Goal: Information Seeking & Learning: Learn about a topic

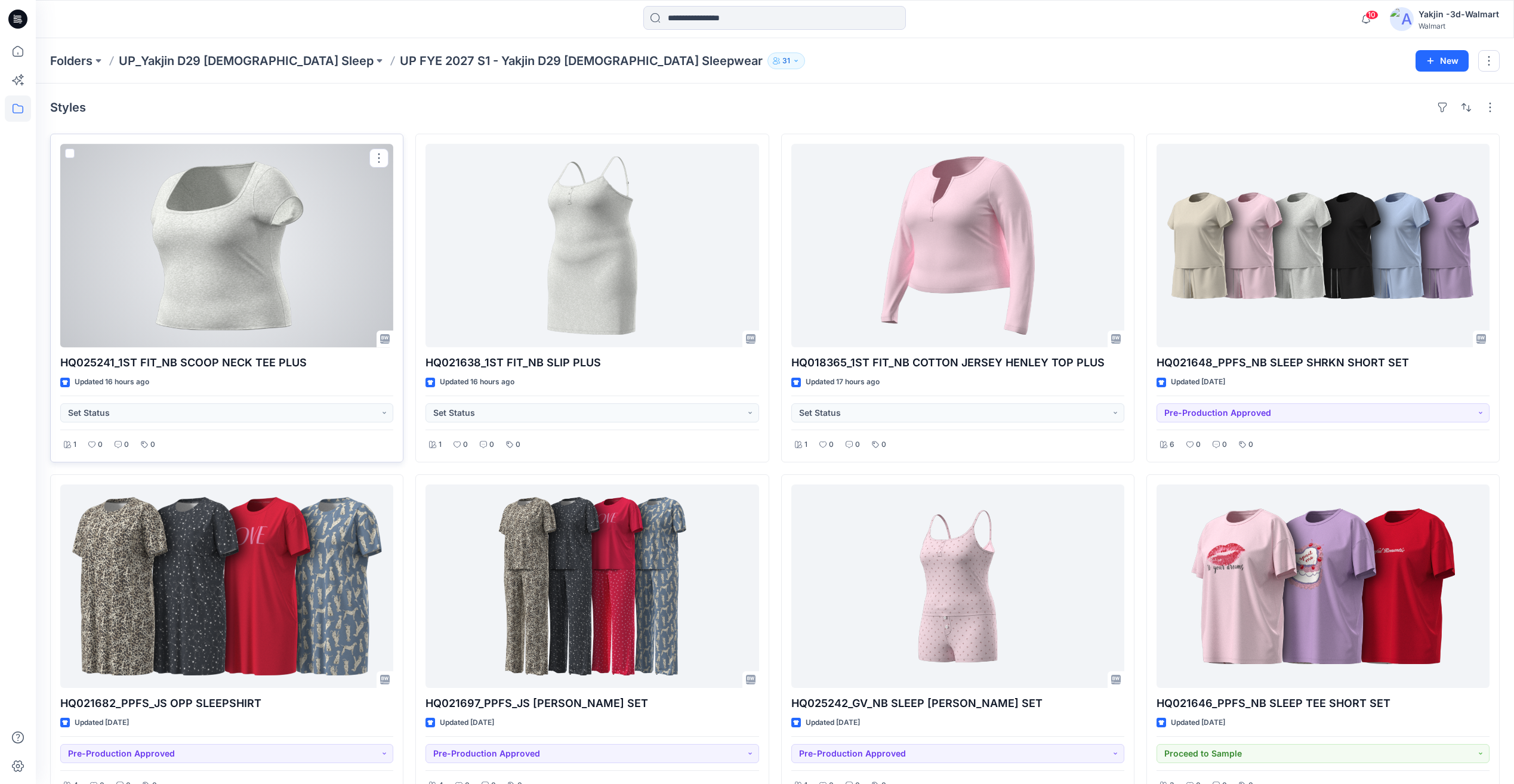
click at [246, 306] on div at bounding box center [227, 245] width 333 height 203
click at [589, 265] on div at bounding box center [592, 245] width 333 height 203
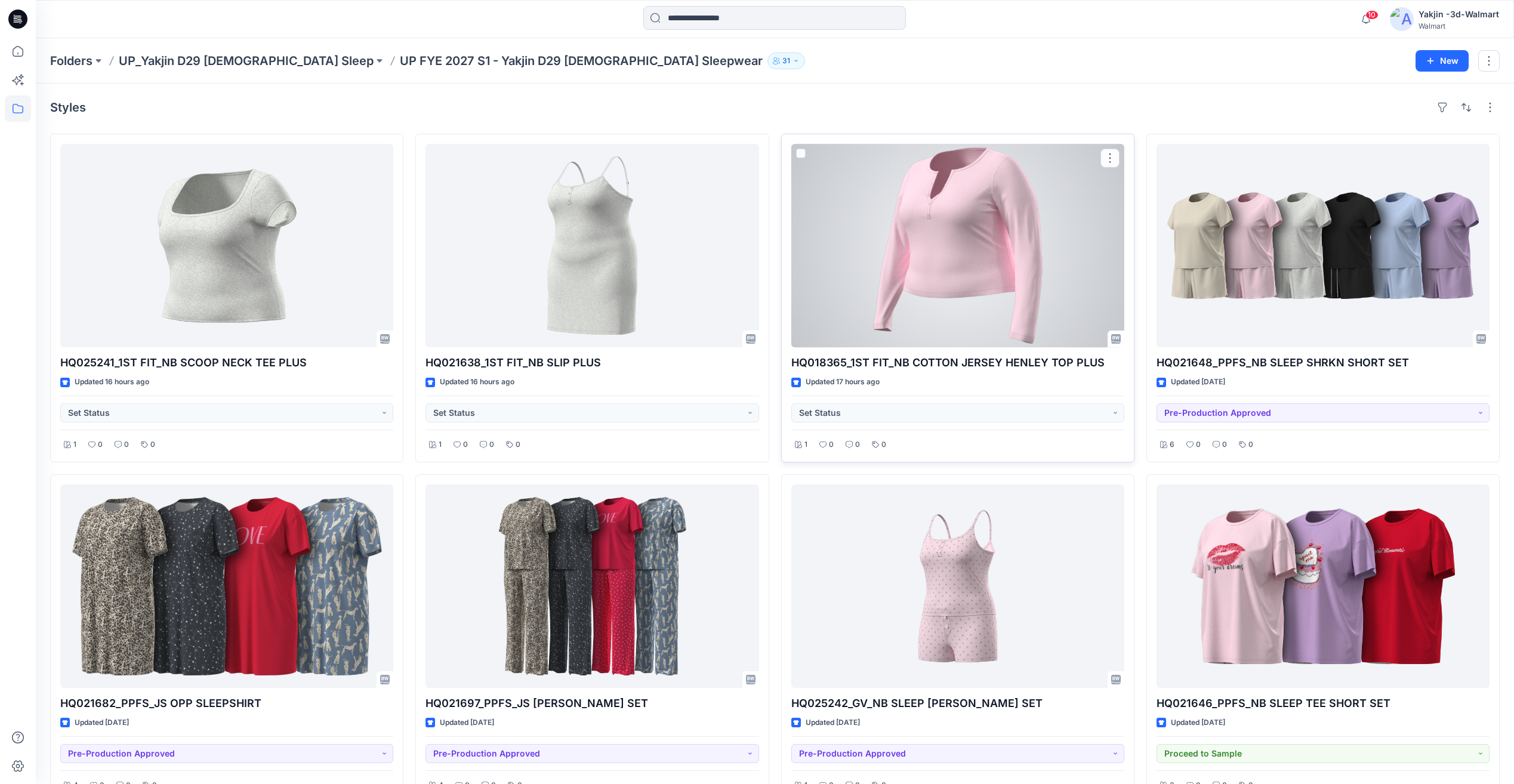
click at [924, 258] on div at bounding box center [958, 245] width 333 height 203
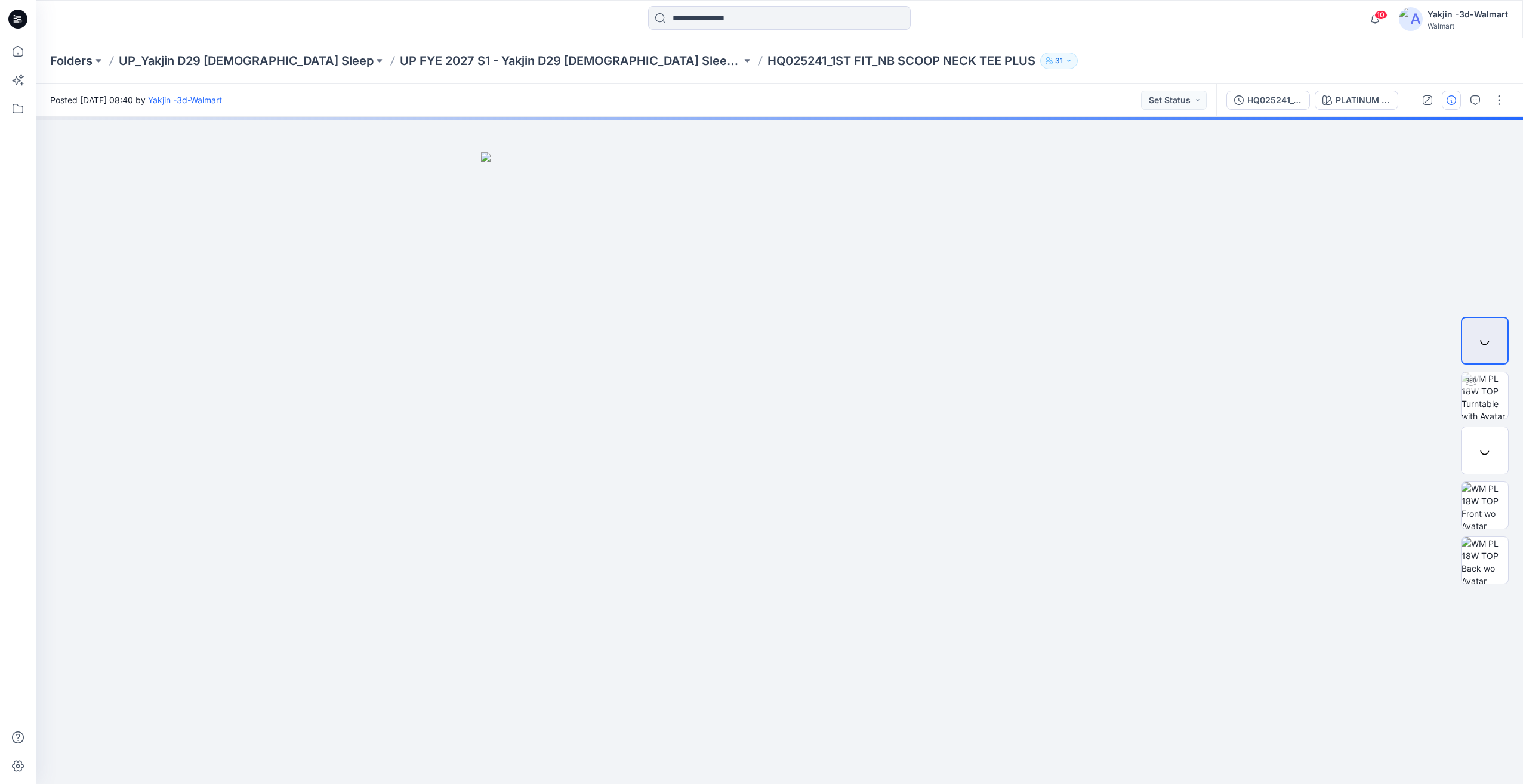
click at [1444, 108] on button "button" at bounding box center [1451, 101] width 19 height 19
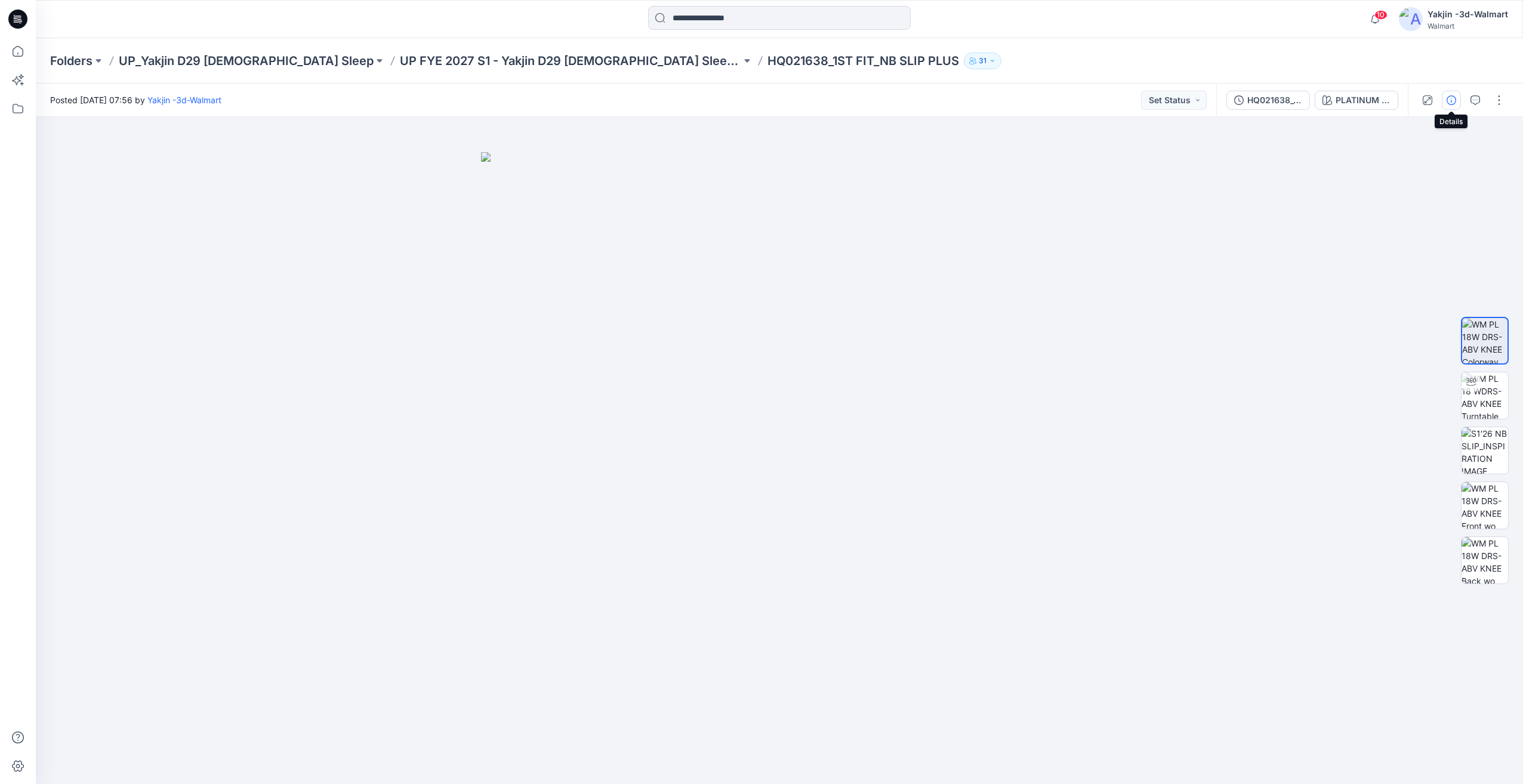
click at [1451, 100] on icon "button" at bounding box center [1451, 100] width 10 height 10
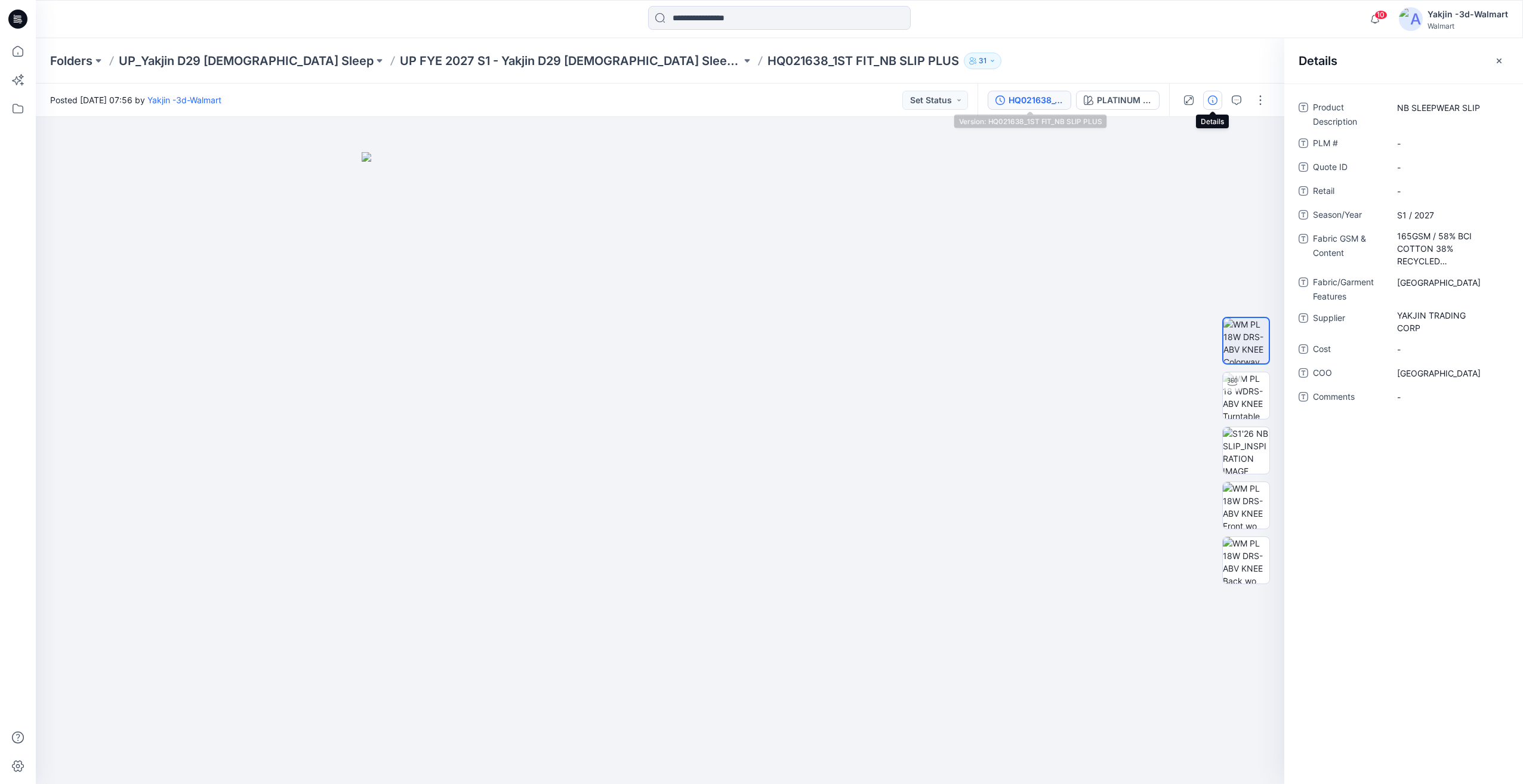
click at [1039, 101] on div "HQ021638_1ST FIT_NB SLIP PLUS" at bounding box center [1036, 100] width 55 height 13
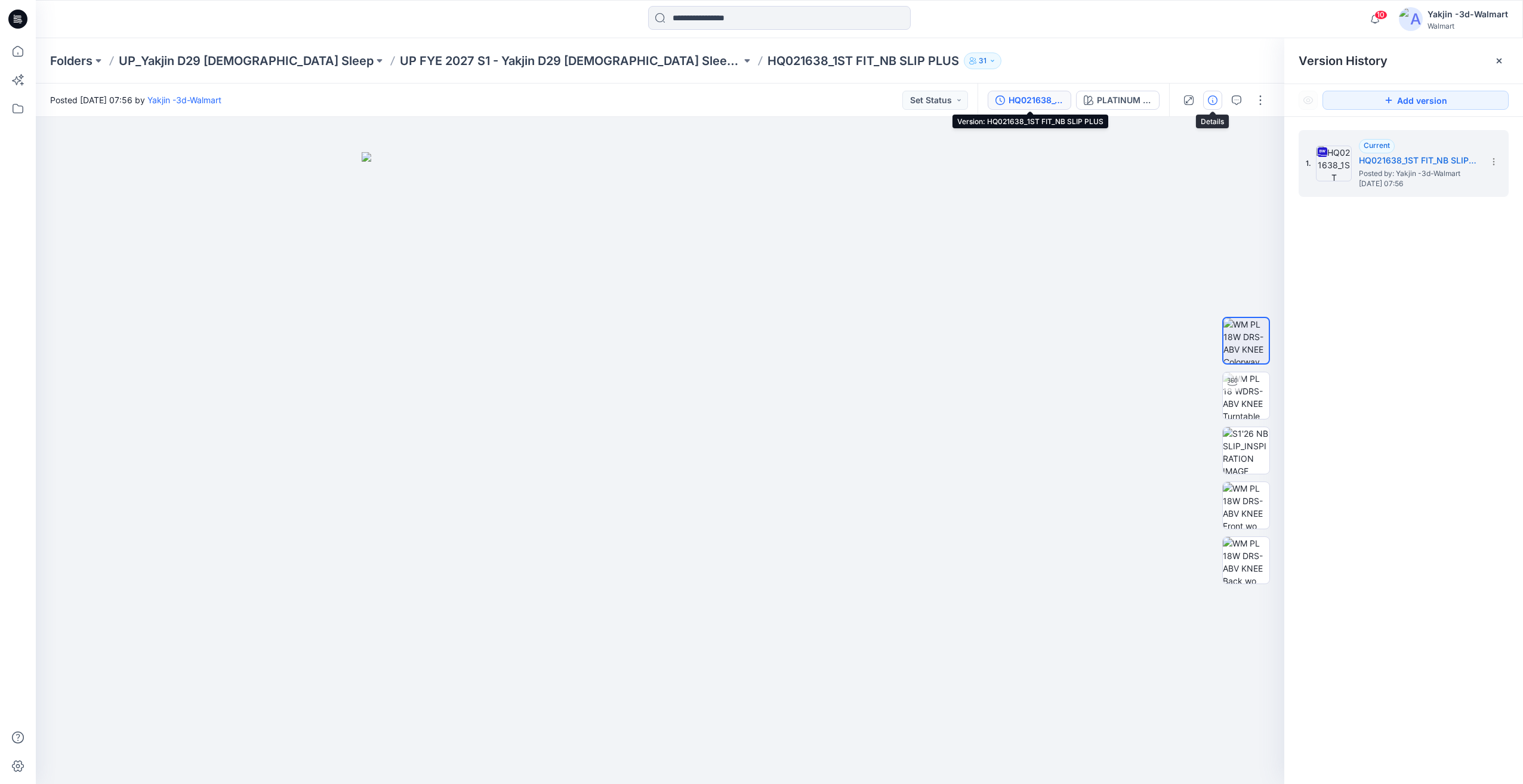
click at [1215, 95] on icon "button" at bounding box center [1212, 100] width 10 height 10
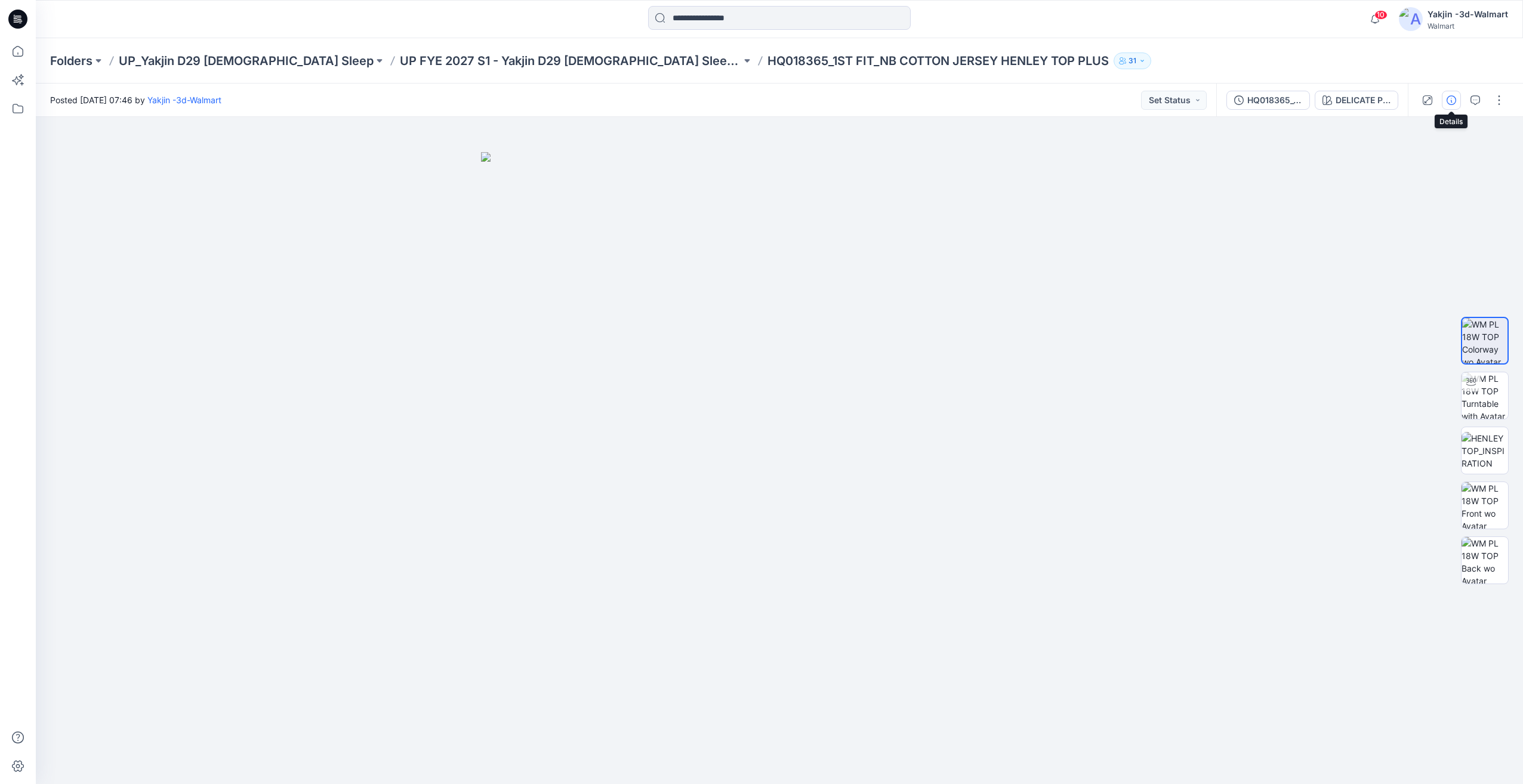
click at [1454, 100] on icon "button" at bounding box center [1451, 100] width 10 height 10
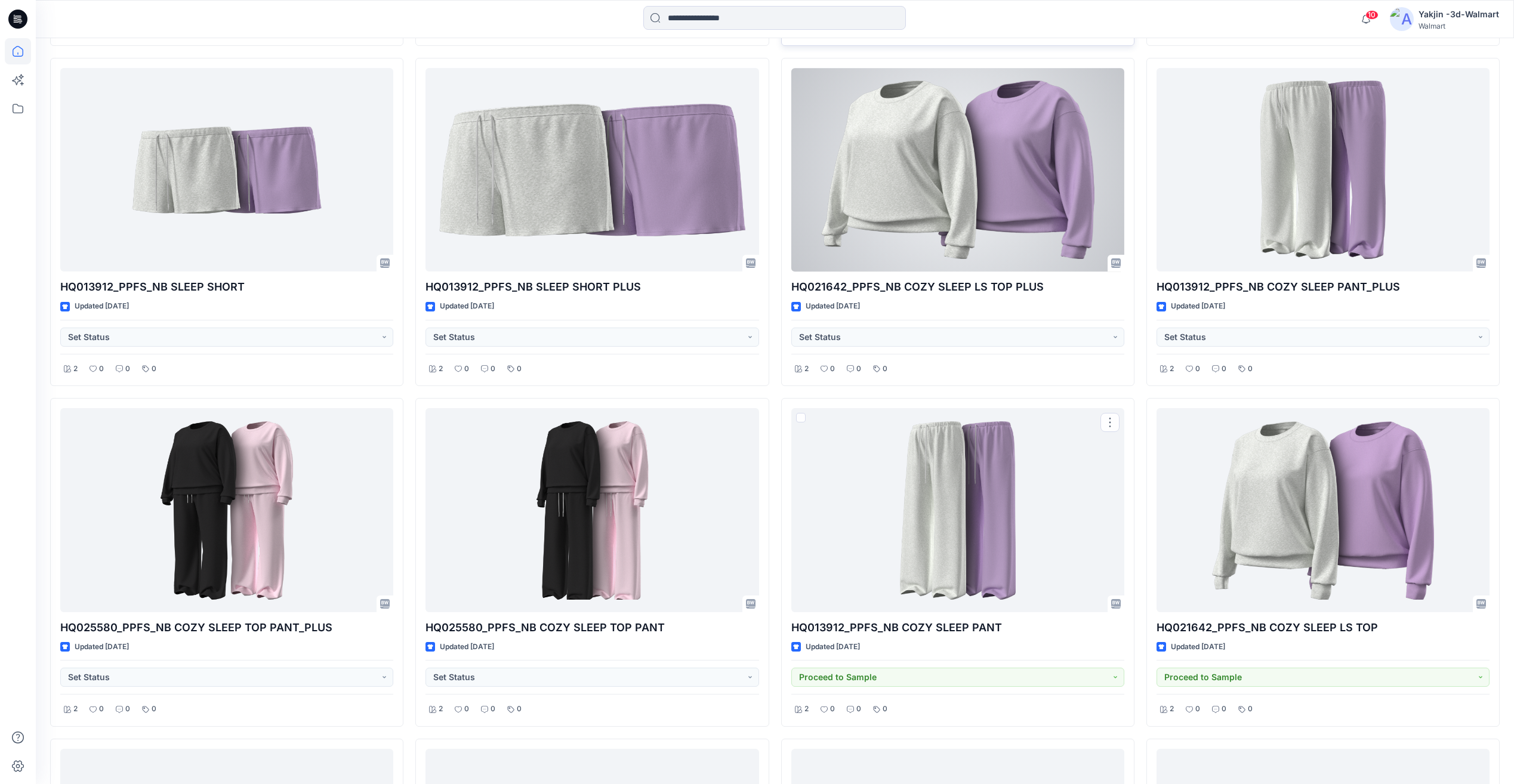
scroll to position [1168, 0]
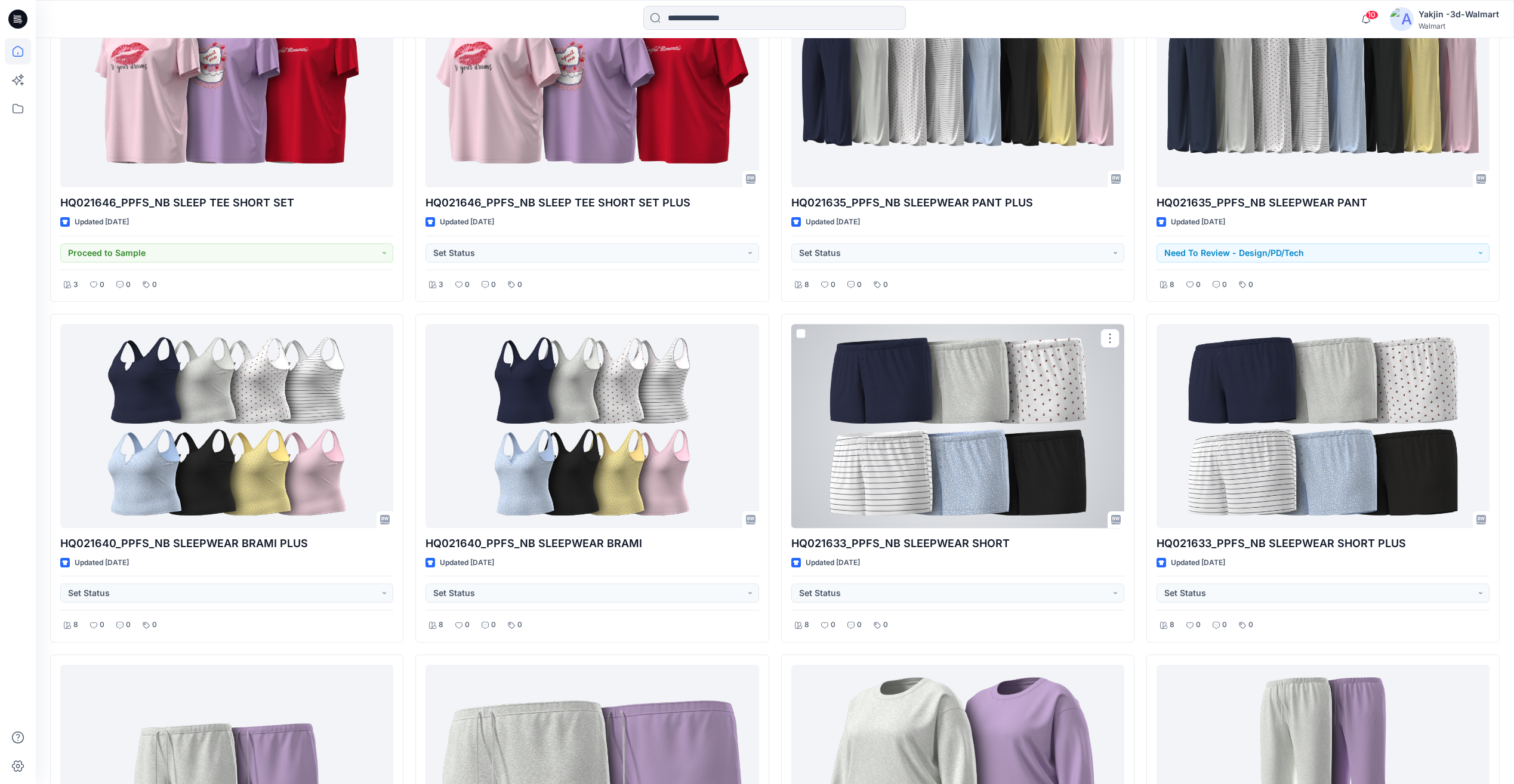
click at [1004, 487] on div at bounding box center [958, 426] width 333 height 203
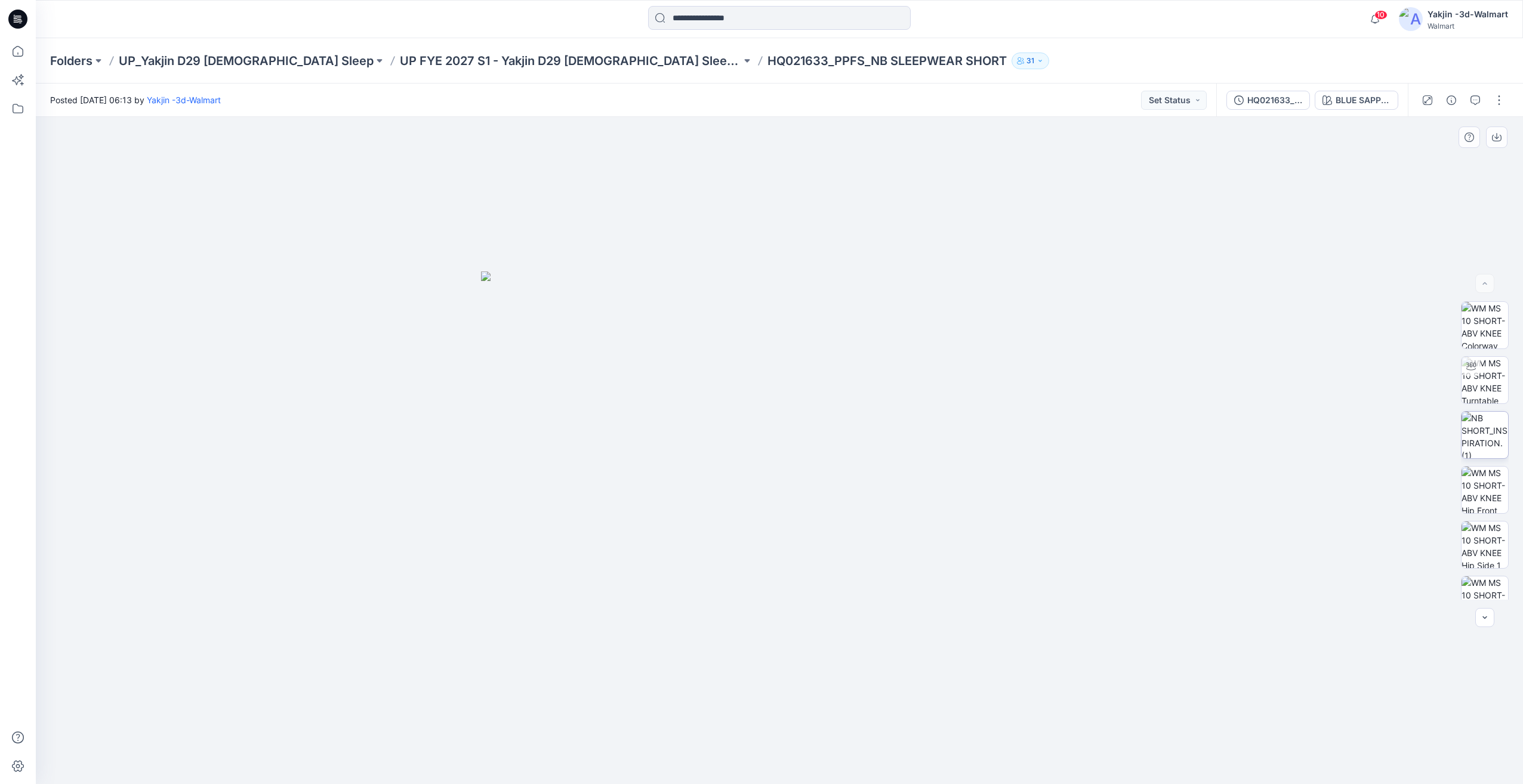
click at [1496, 437] on img at bounding box center [1484, 434] width 46 height 46
drag, startPoint x: 1182, startPoint y: 728, endPoint x: 487, endPoint y: 269, distance: 832.9
click at [489, 286] on div at bounding box center [779, 449] width 1487 height 667
drag, startPoint x: 492, startPoint y: 201, endPoint x: 1076, endPoint y: 696, distance: 765.6
click at [1074, 696] on div at bounding box center [779, 449] width 1487 height 667
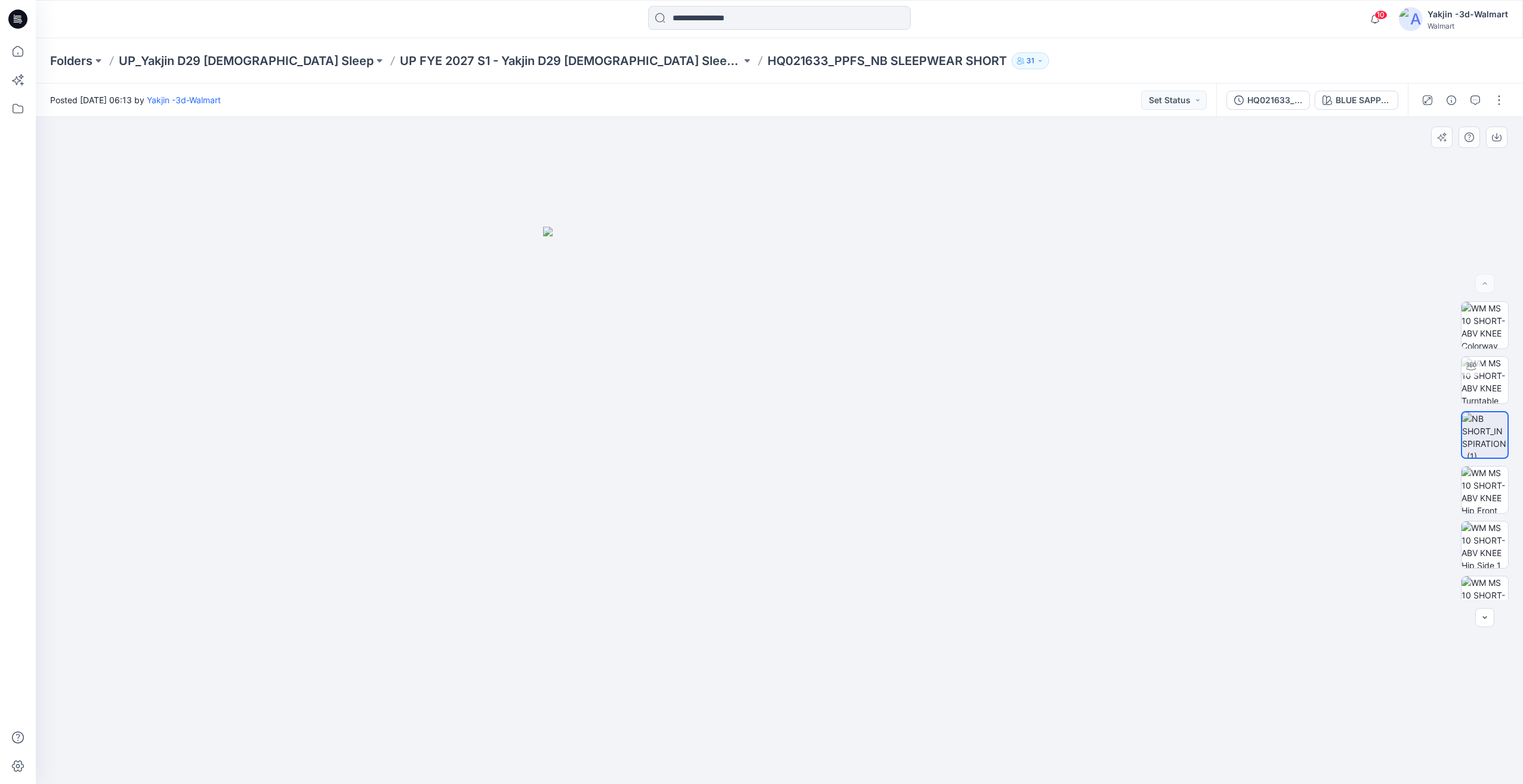
click at [1062, 710] on div at bounding box center [779, 449] width 1487 height 667
click at [1127, 696] on div at bounding box center [779, 449] width 1487 height 667
click at [1175, 418] on div at bounding box center [779, 449] width 1487 height 667
click at [1489, 391] on img at bounding box center [1484, 379] width 46 height 46
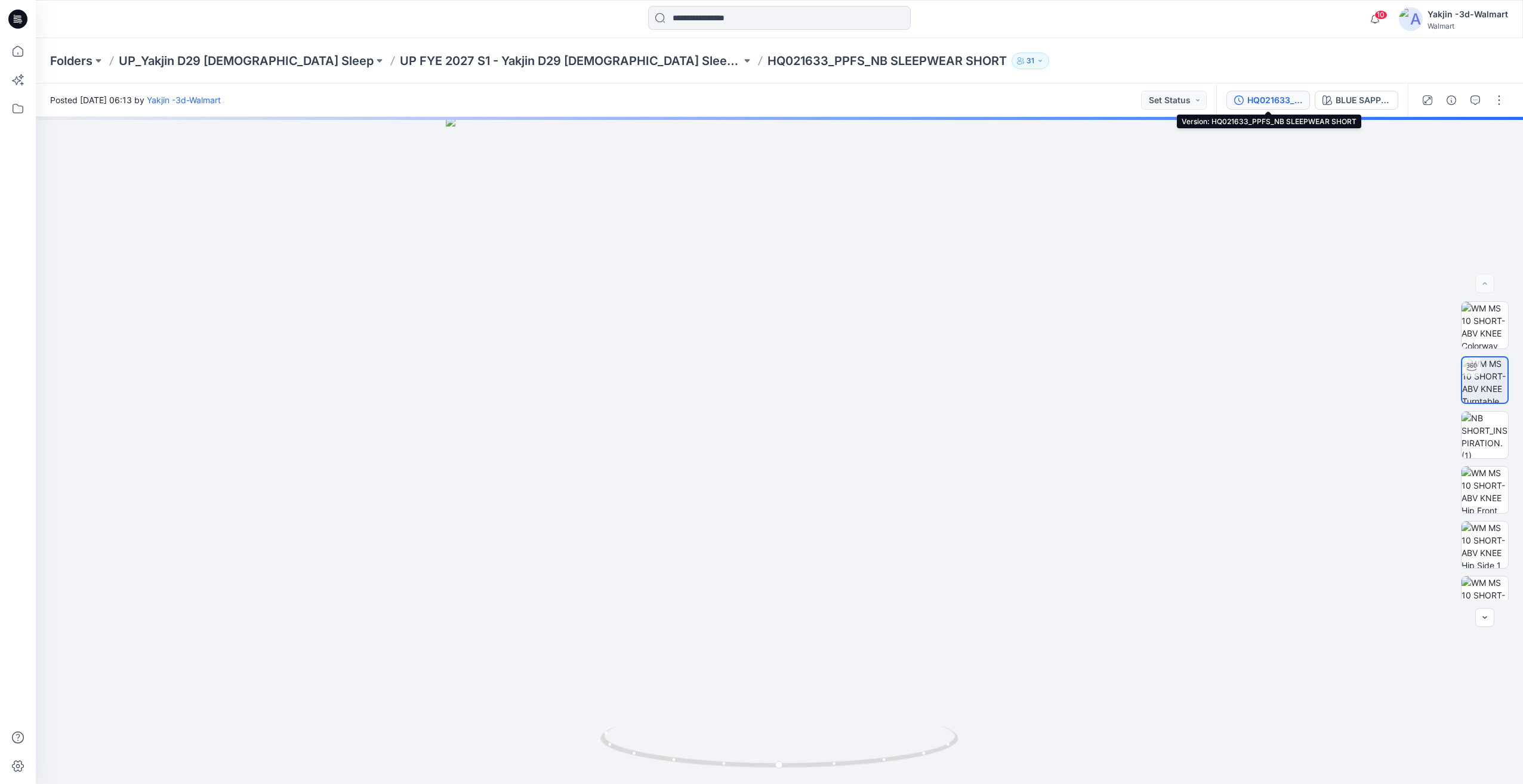
click at [1284, 99] on div "HQ021633_PPFS_NB SLEEPWEAR SHORT" at bounding box center [1274, 100] width 55 height 13
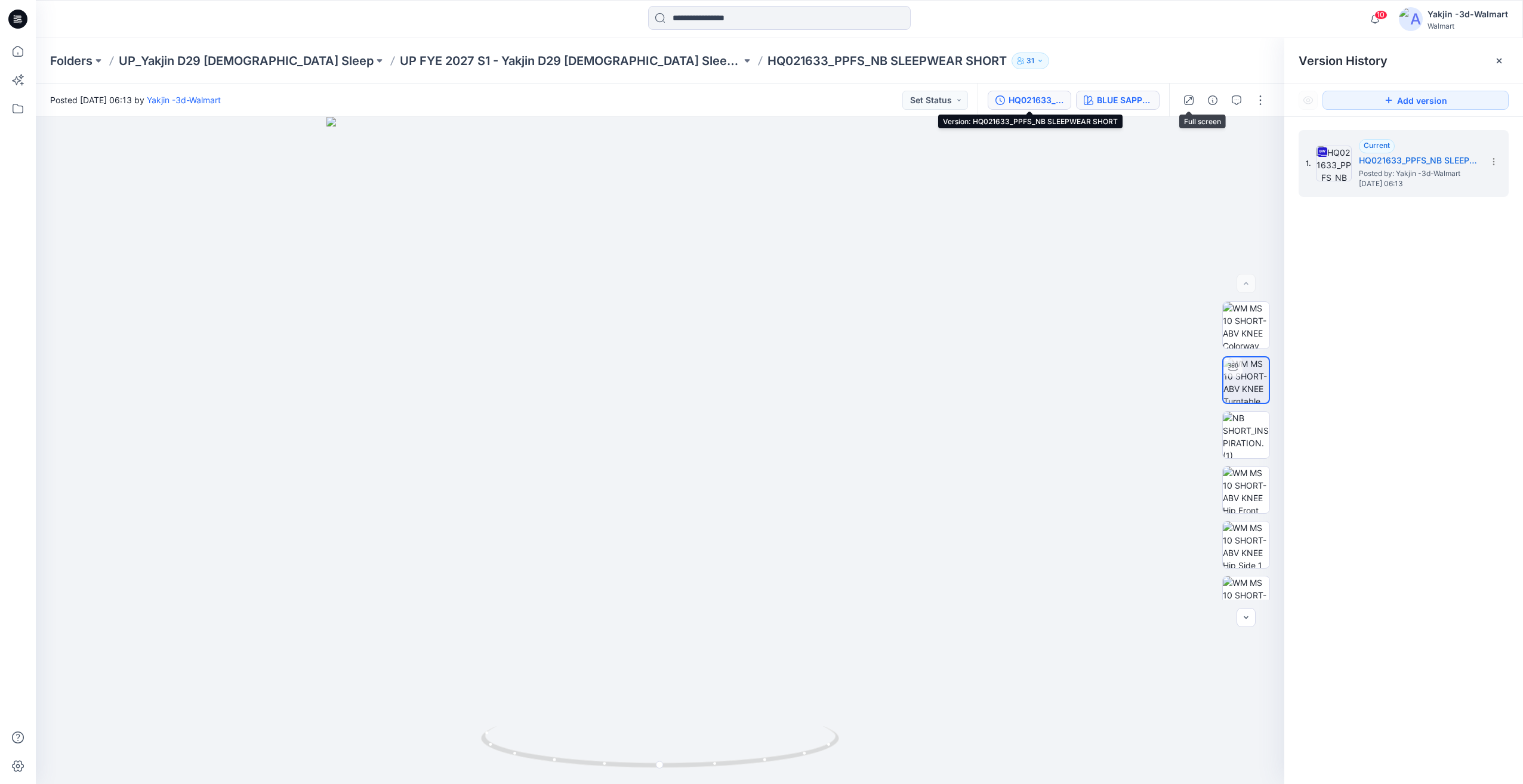
click at [1140, 101] on div "BLUE SAPPHIRE" at bounding box center [1124, 100] width 55 height 13
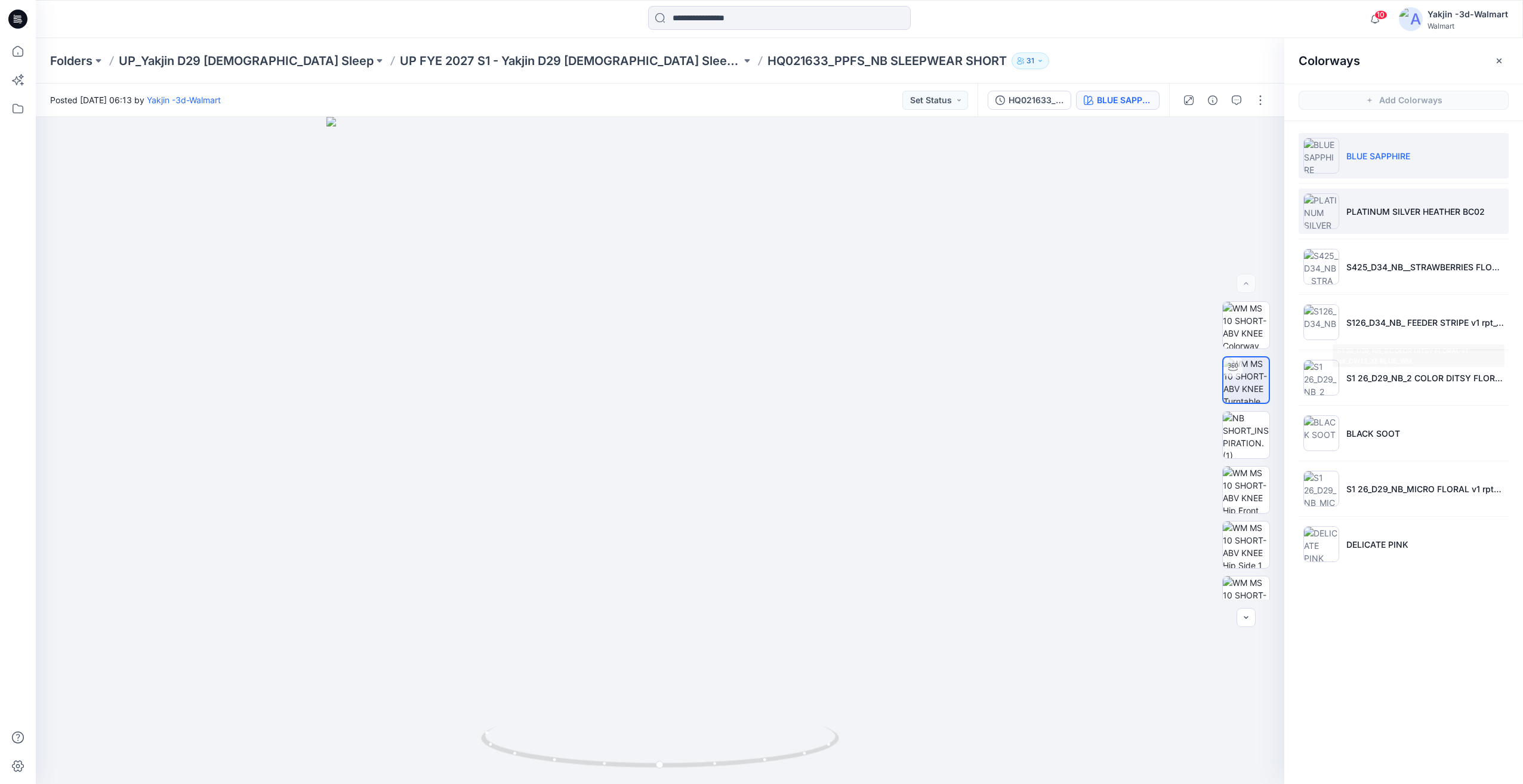
click at [1389, 220] on li "PLATINUM SILVER HEATHER BC02" at bounding box center [1404, 211] width 210 height 46
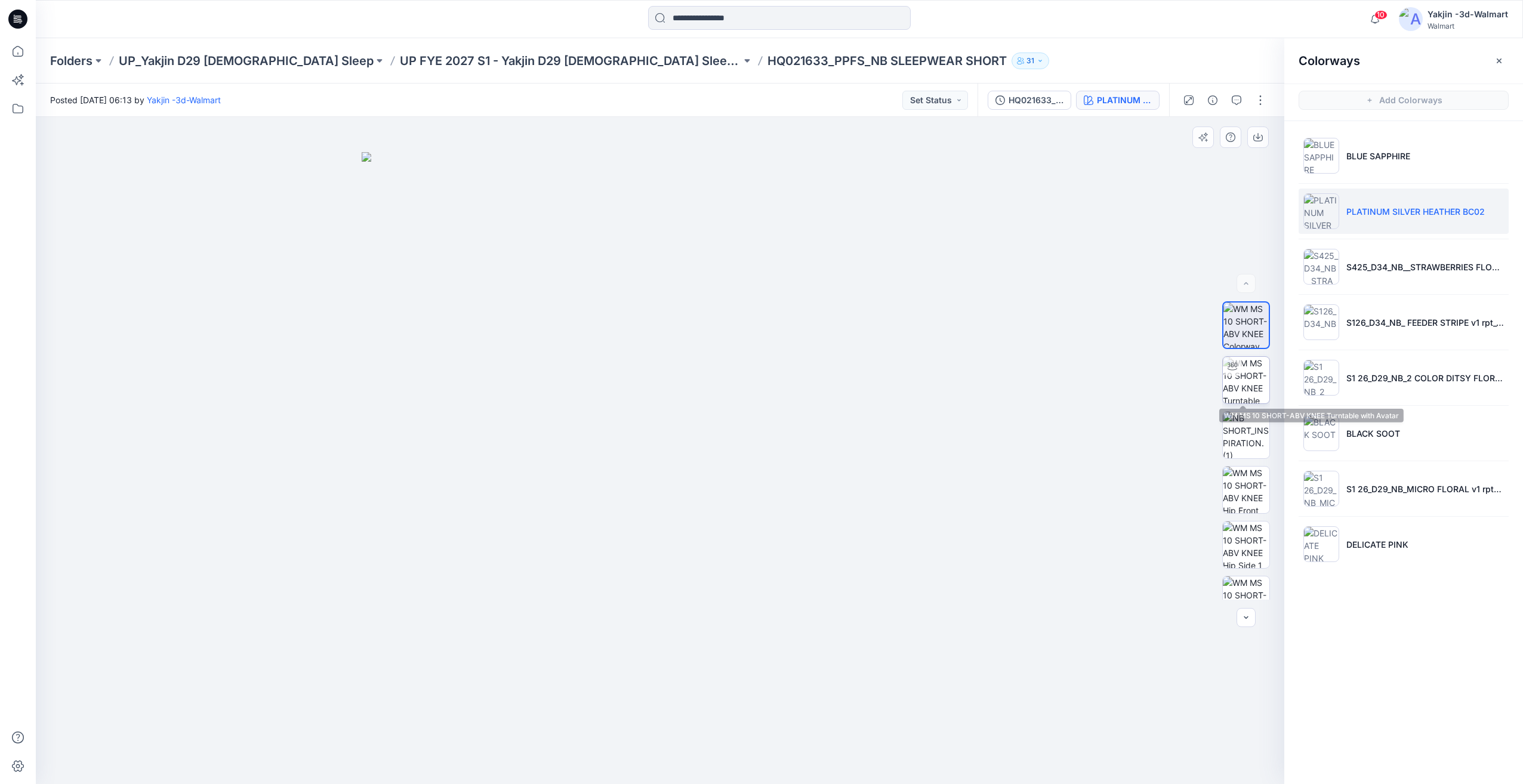
click at [1244, 378] on img at bounding box center [1245, 379] width 46 height 46
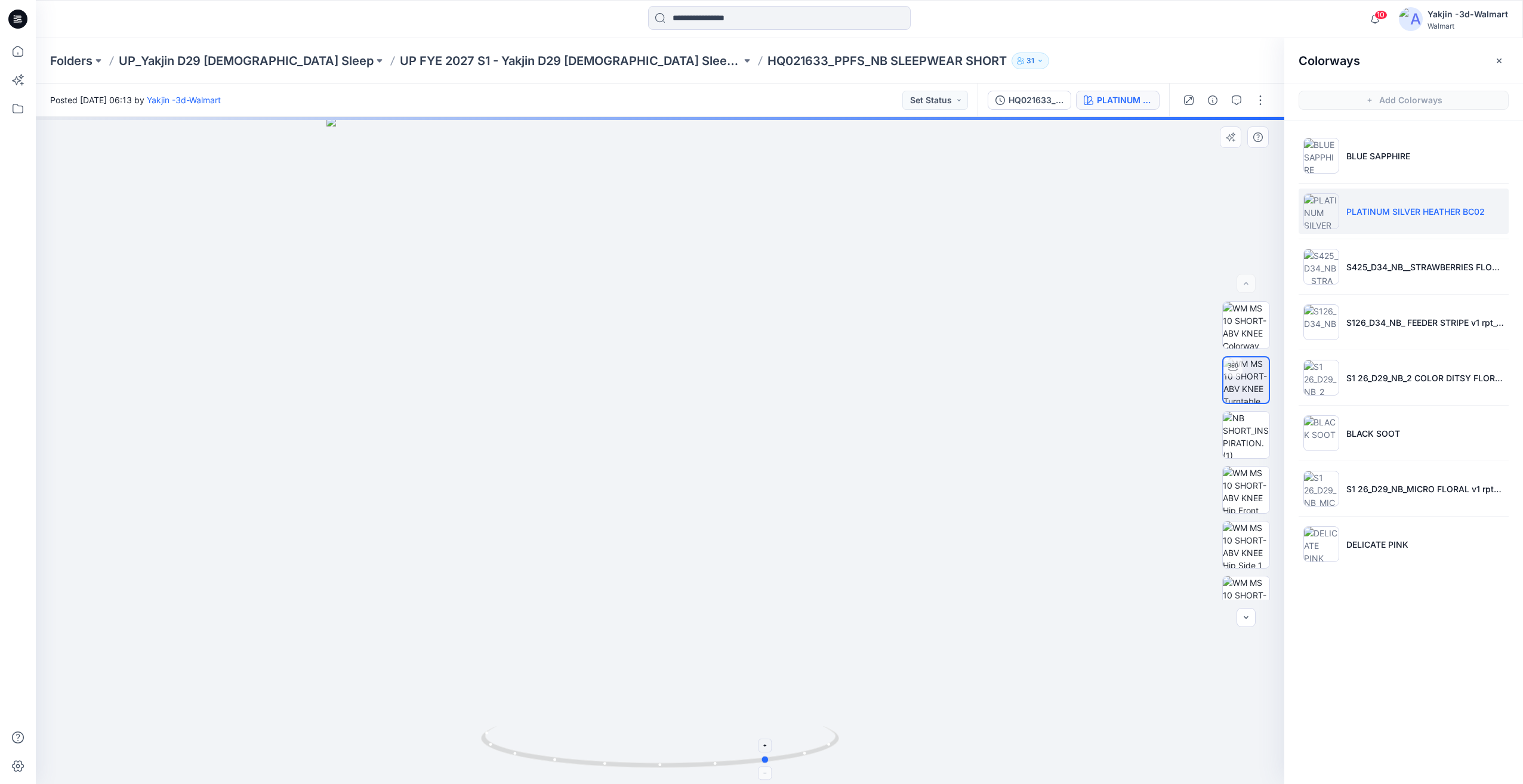
drag, startPoint x: 672, startPoint y: 752, endPoint x: 781, endPoint y: 738, distance: 109.9
click at [781, 738] on icon at bounding box center [662, 748] width 361 height 45
drag, startPoint x: 811, startPoint y: 742, endPoint x: 601, endPoint y: 754, distance: 210.3
click at [601, 754] on icon at bounding box center [662, 748] width 361 height 45
drag, startPoint x: 751, startPoint y: 760, endPoint x: 781, endPoint y: 758, distance: 30.1
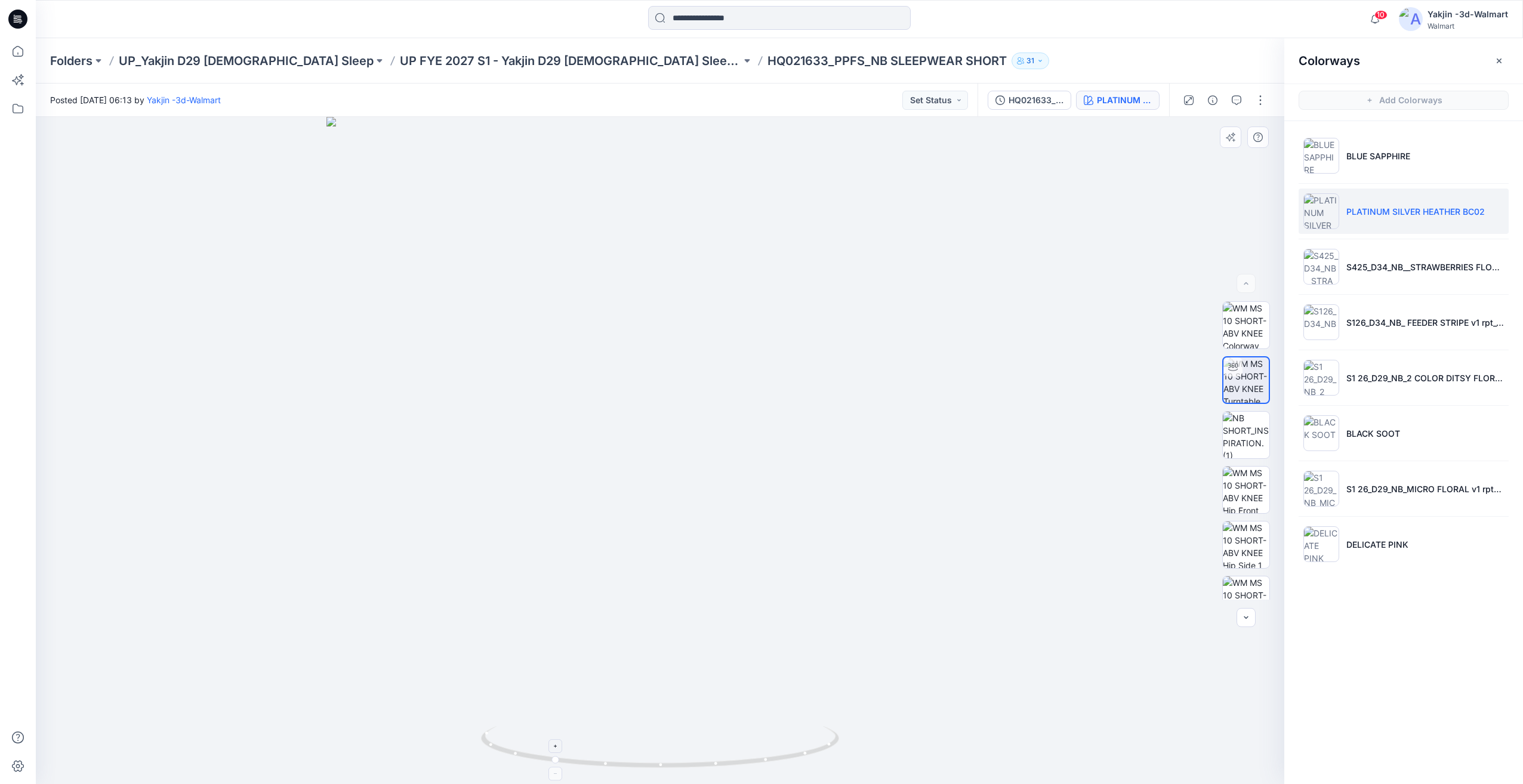
click at [781, 758] on icon at bounding box center [662, 748] width 361 height 45
drag, startPoint x: 808, startPoint y: 749, endPoint x: 842, endPoint y: 745, distance: 34.2
click at [823, 747] on icon at bounding box center [662, 748] width 361 height 45
drag, startPoint x: 660, startPoint y: 771, endPoint x: 720, endPoint y: 777, distance: 60.3
click at [720, 777] on div at bounding box center [660, 449] width 1249 height 667
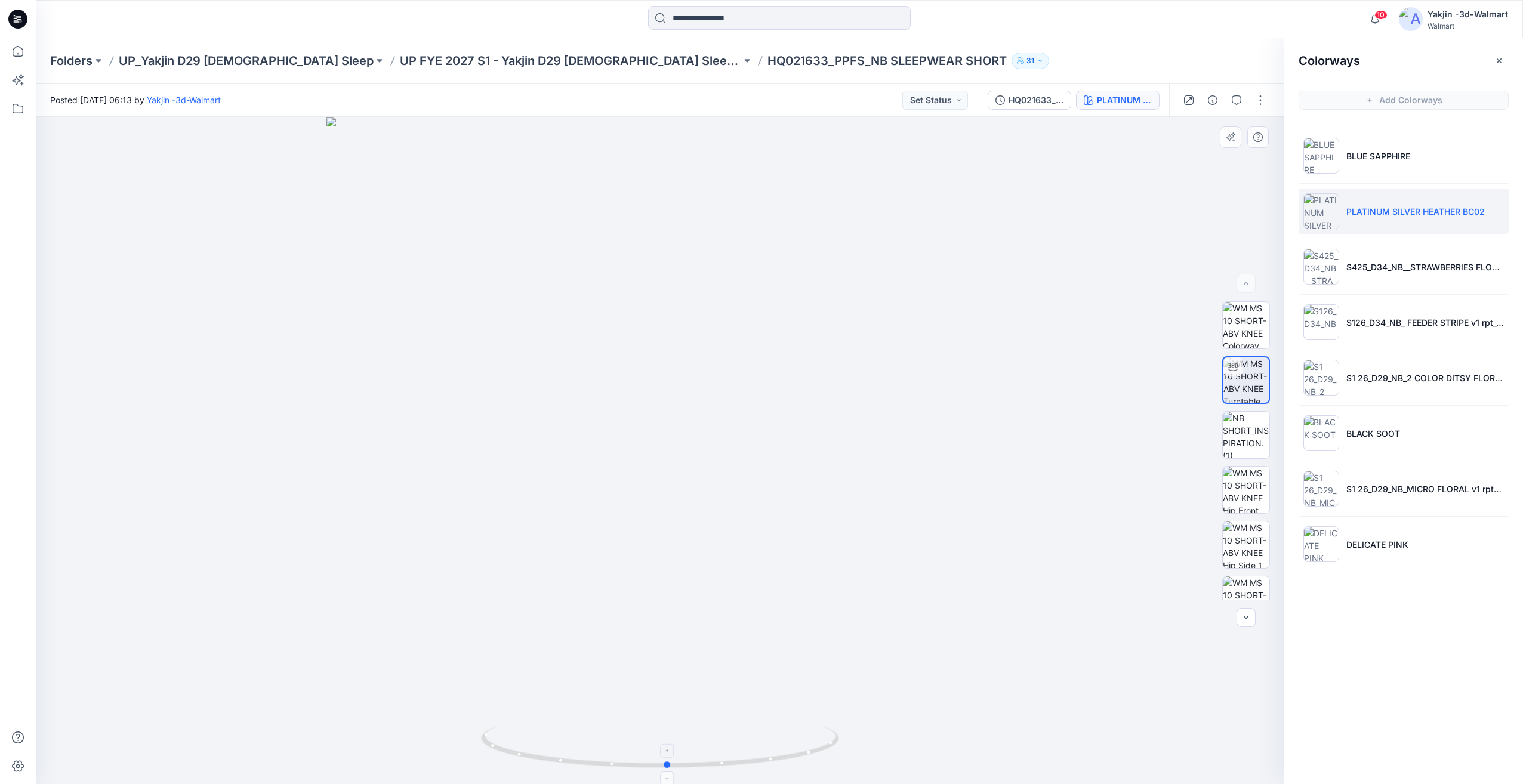
drag, startPoint x: 686, startPoint y: 746, endPoint x: 678, endPoint y: 752, distance: 10.0
click at [659, 754] on icon at bounding box center [662, 748] width 361 height 45
drag, startPoint x: 720, startPoint y: 755, endPoint x: 702, endPoint y: 761, distance: 19.0
click at [702, 761] on icon at bounding box center [662, 748] width 361 height 45
click at [720, 764] on icon at bounding box center [662, 748] width 361 height 45
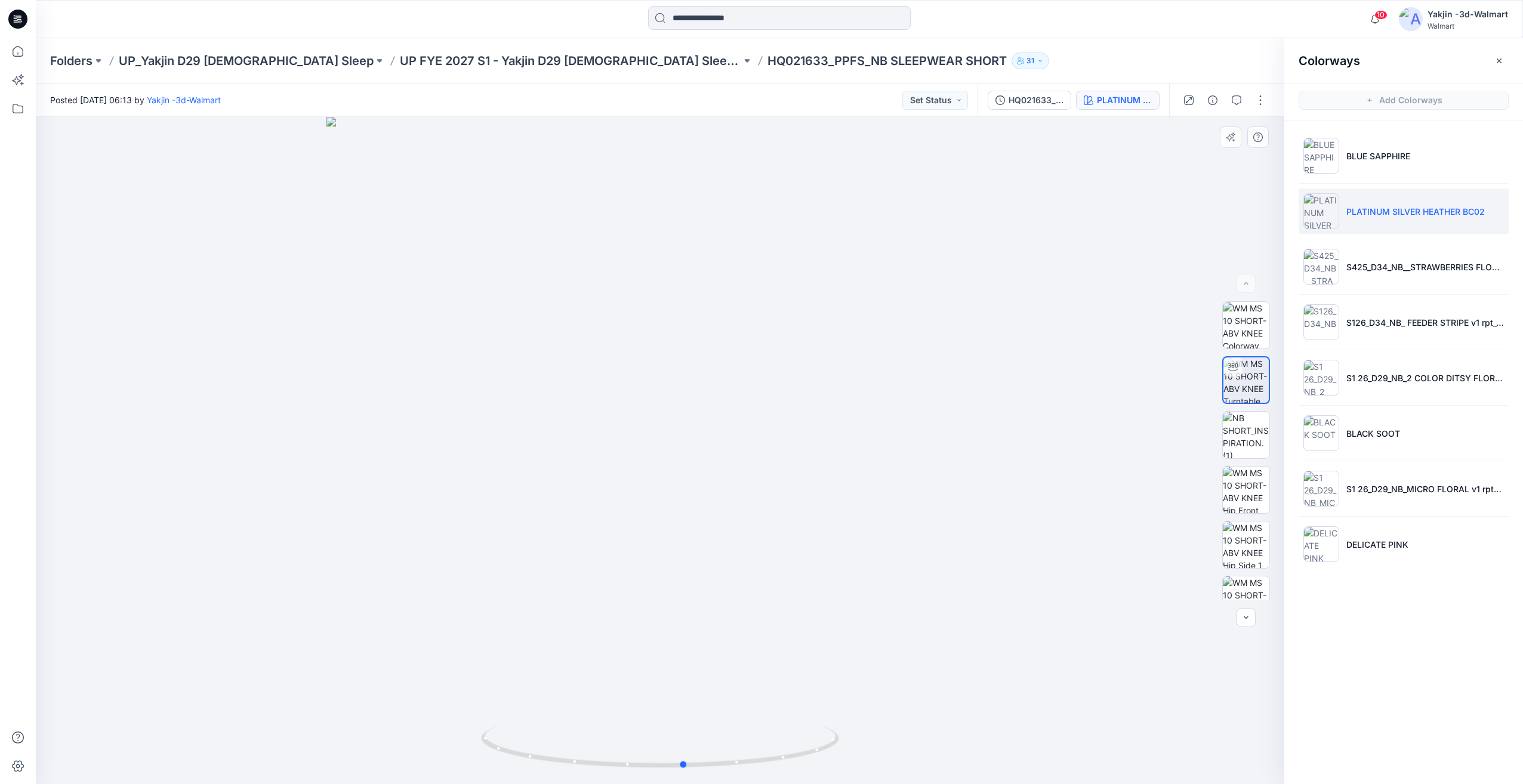
drag, startPoint x: 740, startPoint y: 760, endPoint x: 729, endPoint y: 771, distance: 15.6
click at [721, 772] on div at bounding box center [660, 449] width 1249 height 667
drag, startPoint x: 752, startPoint y: 764, endPoint x: 776, endPoint y: 760, distance: 24.3
click at [776, 760] on icon at bounding box center [662, 748] width 361 height 45
click at [758, 762] on icon at bounding box center [662, 748] width 361 height 45
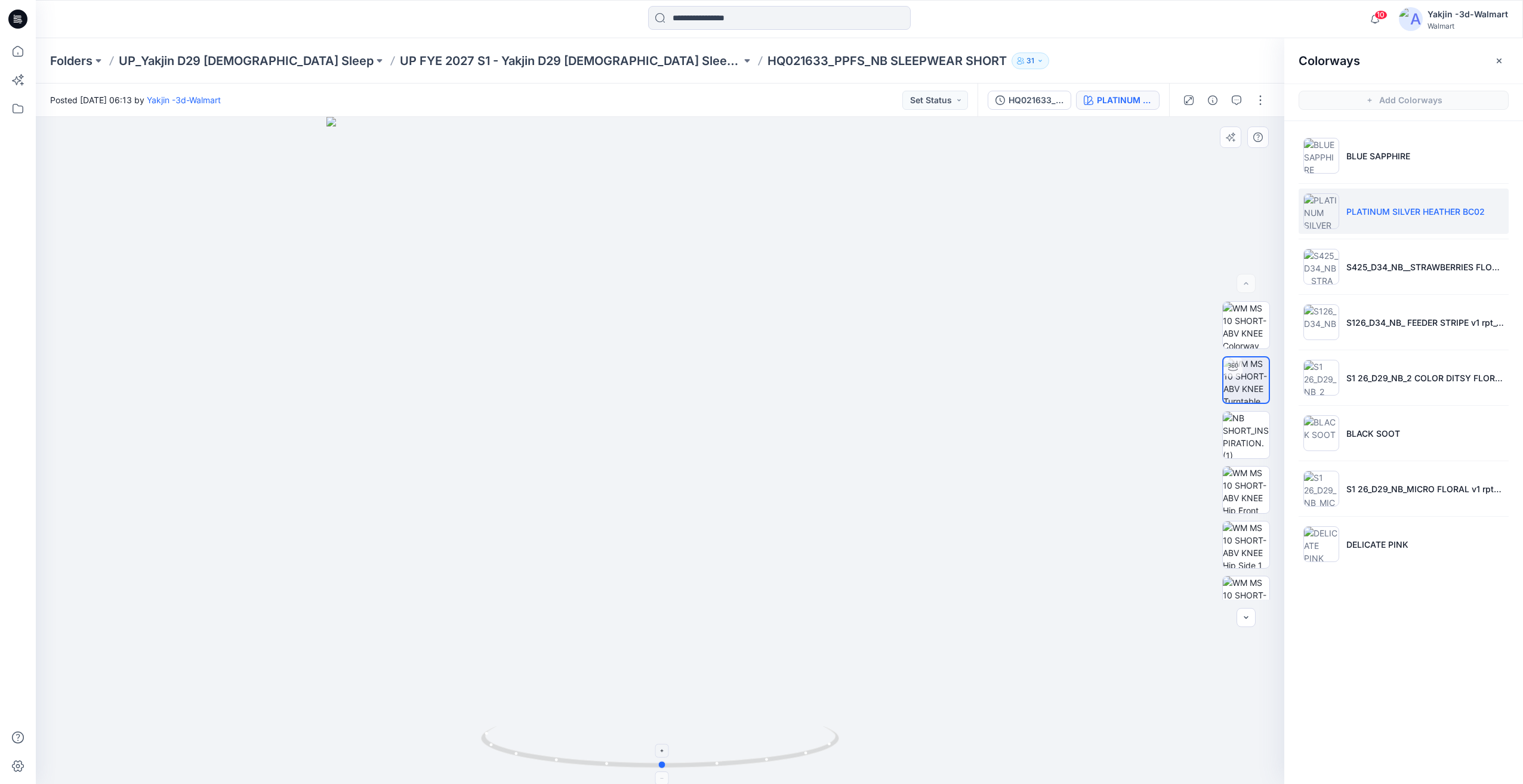
click at [752, 762] on icon at bounding box center [662, 748] width 361 height 45
drag, startPoint x: 771, startPoint y: 749, endPoint x: 789, endPoint y: 765, distance: 24.1
click at [789, 765] on icon at bounding box center [662, 748] width 361 height 45
click at [1434, 693] on div "Colorways Add Colorways BLUE SAPPHIRE PLATINUM SILVER HEATHER BC02 S425_D34_NB_…" at bounding box center [1403, 411] width 238 height 745
drag, startPoint x: 1448, startPoint y: 724, endPoint x: 1446, endPoint y: 708, distance: 16.1
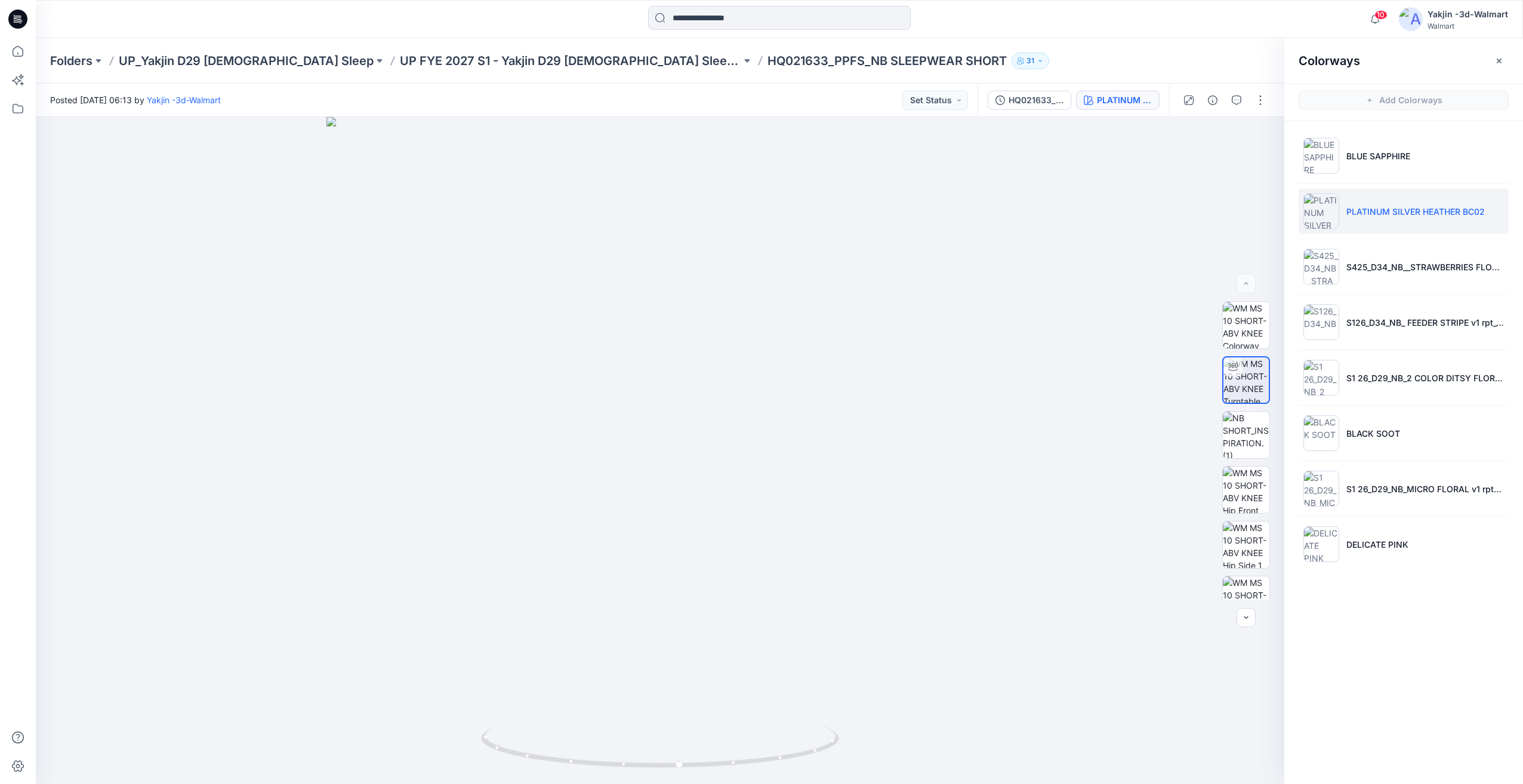
click at [1447, 724] on div "Colorways Add Colorways BLUE SAPPHIRE PLATINUM SILVER HEATHER BC02 S425_D34_NB_…" at bounding box center [1403, 411] width 238 height 745
drag, startPoint x: 1461, startPoint y: 605, endPoint x: 1445, endPoint y: 605, distance: 16.0
click at [1444, 607] on div "Colorways Add Colorways BLUE SAPPHIRE PLATINUM SILVER HEATHER BC02 S425_D34_NB_…" at bounding box center [1403, 411] width 238 height 745
drag, startPoint x: 1447, startPoint y: 604, endPoint x: 1422, endPoint y: 631, distance: 36.8
click at [1406, 653] on div "Colorways Add Colorways BLUE SAPPHIRE PLATINUM SILVER HEATHER BC02 S425_D34_NB_…" at bounding box center [1403, 411] width 238 height 745
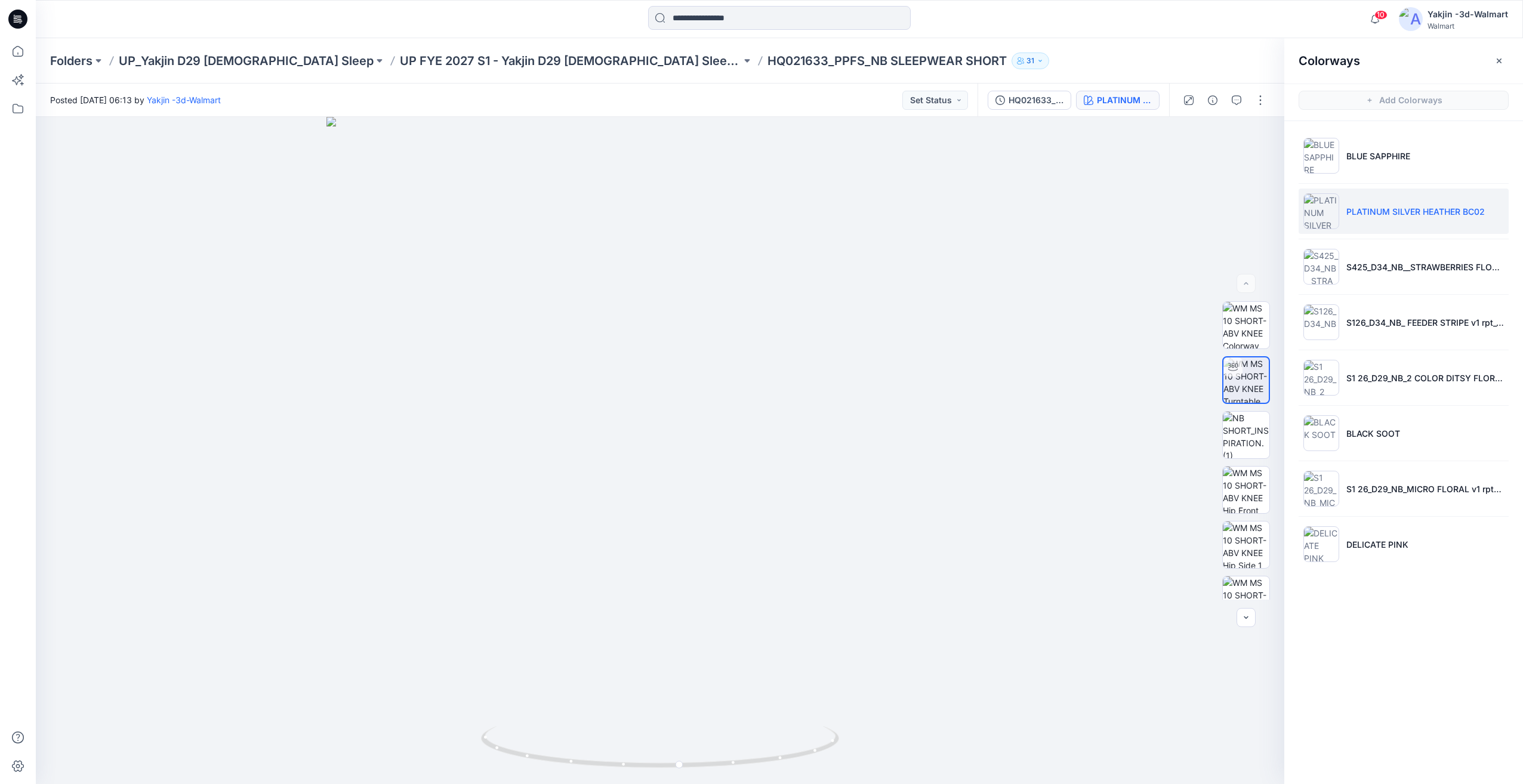
click at [1426, 627] on div "Colorways Add Colorways BLUE SAPPHIRE PLATINUM SILVER HEATHER BC02 S425_D34_NB_…" at bounding box center [1403, 411] width 238 height 745
click at [1383, 663] on div "Colorways Add Colorways BLUE SAPPHIRE PLATINUM SILVER HEATHER BC02 S425_D34_NB_…" at bounding box center [1403, 411] width 238 height 745
click at [1434, 647] on div "Colorways Add Colorways BLUE SAPPHIRE PLATINUM SILVER HEATHER BC02 S425_D34_NB_…" at bounding box center [1403, 411] width 238 height 745
drag, startPoint x: 1483, startPoint y: 628, endPoint x: 1428, endPoint y: 637, distance: 55.7
click at [1424, 637] on div "Colorways Add Colorways BLUE SAPPHIRE PLATINUM SILVER HEATHER BC02 S425_D34_NB_…" at bounding box center [1403, 411] width 238 height 745
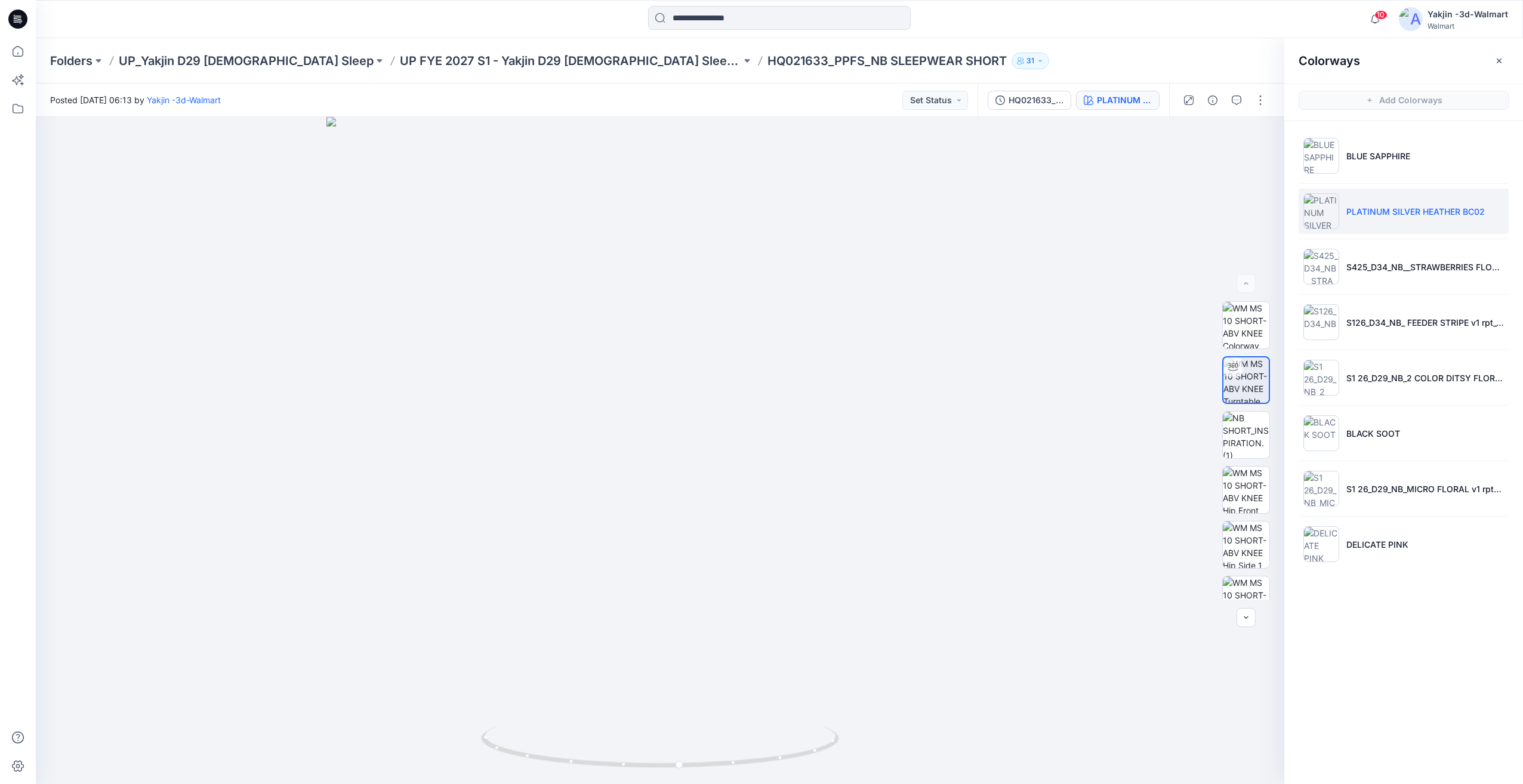
click at [1430, 636] on div "Colorways Add Colorways BLUE SAPPHIRE PLATINUM SILVER HEATHER BC02 S425_D34_NB_…" at bounding box center [1403, 411] width 238 height 745
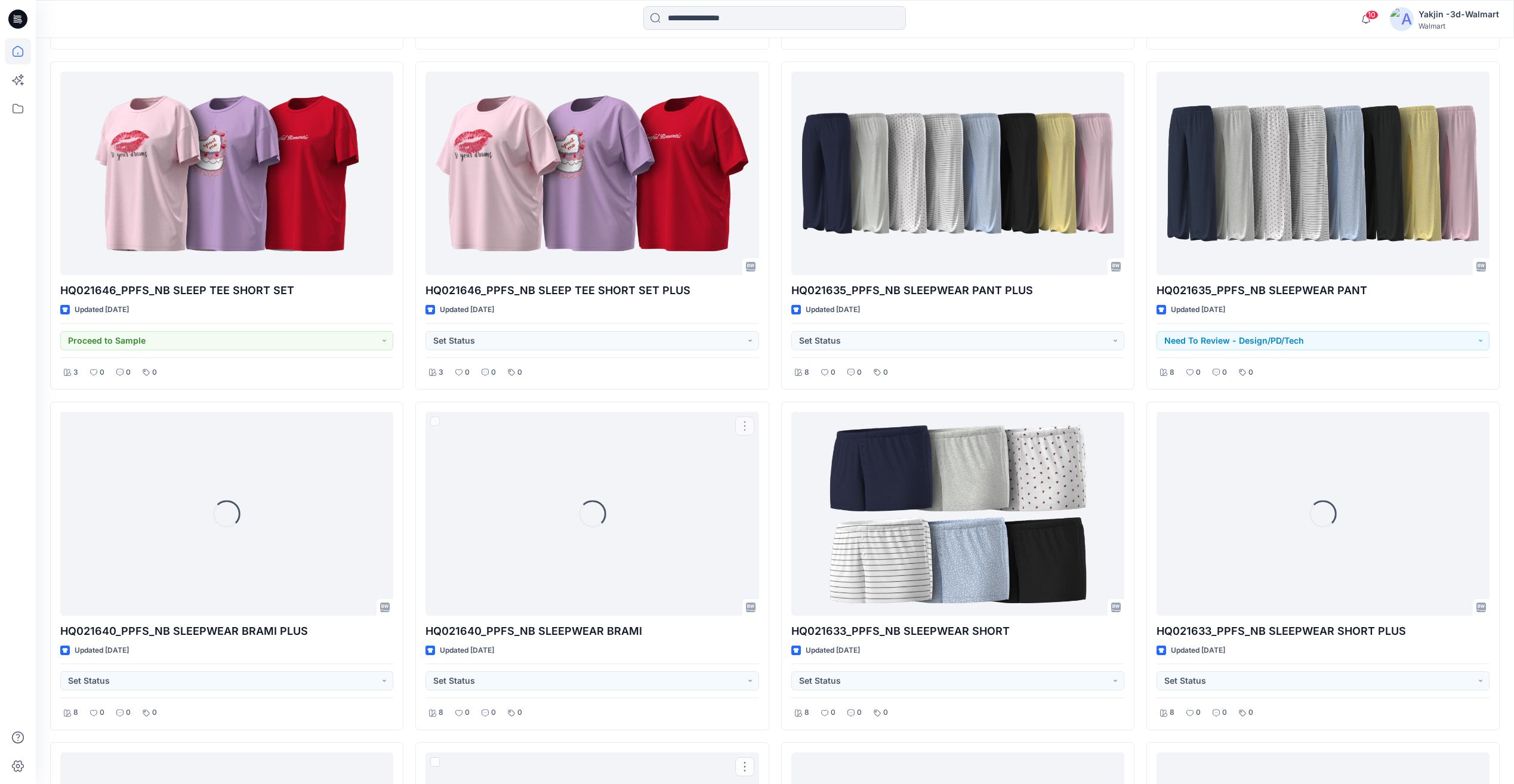
scroll to position [942, 0]
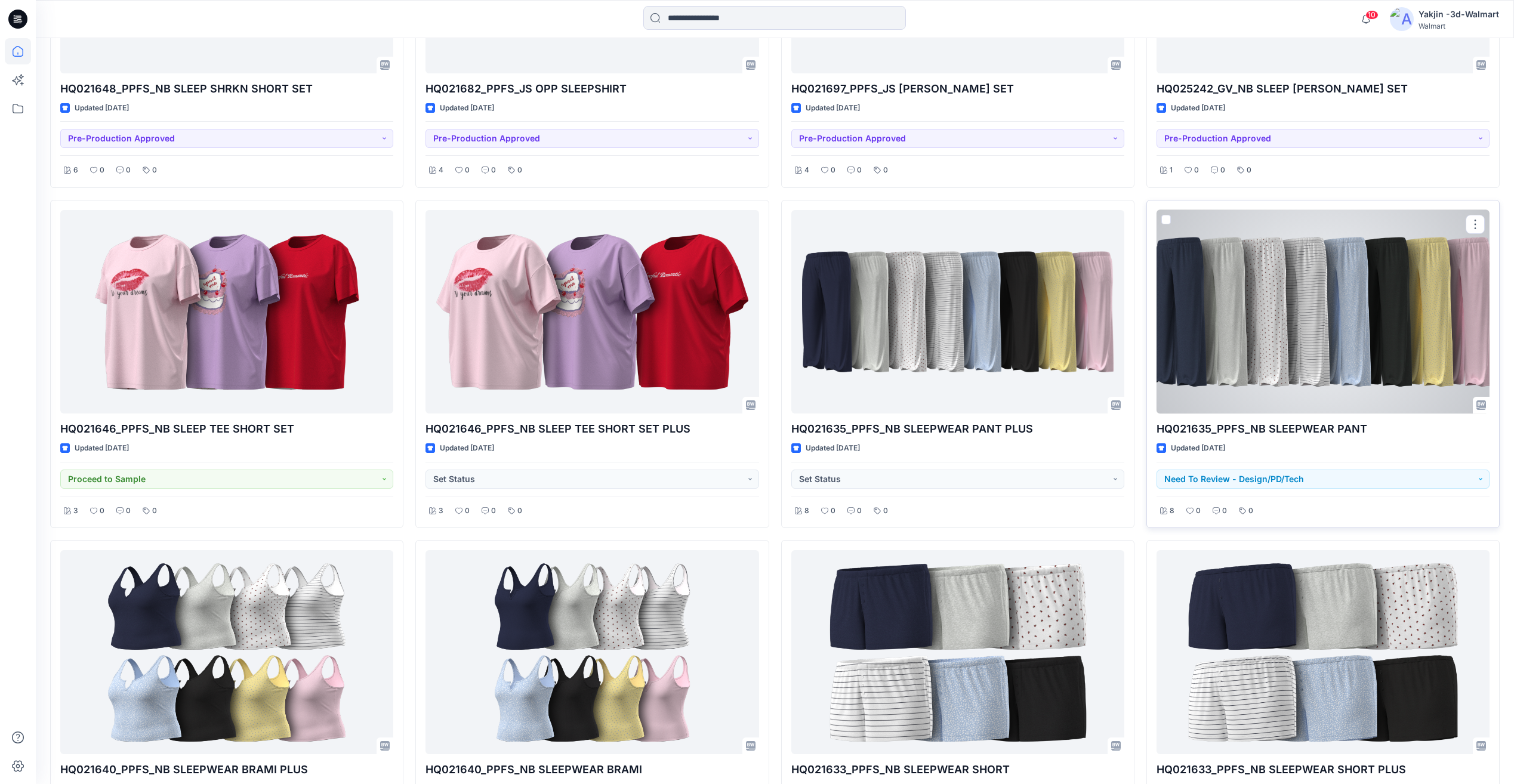
click at [1351, 366] on div at bounding box center [1323, 312] width 333 height 203
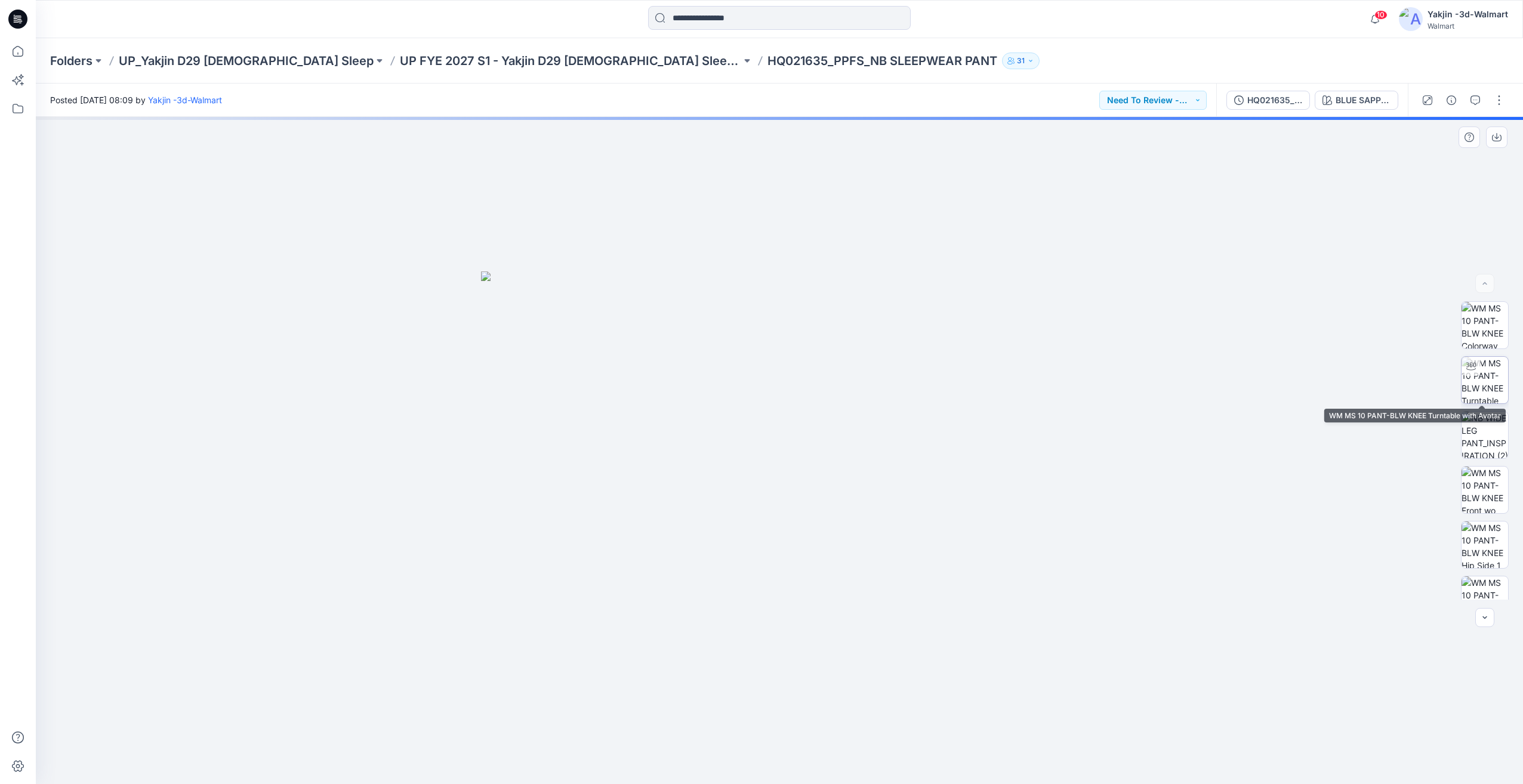
click at [1491, 398] on img at bounding box center [1484, 379] width 46 height 46
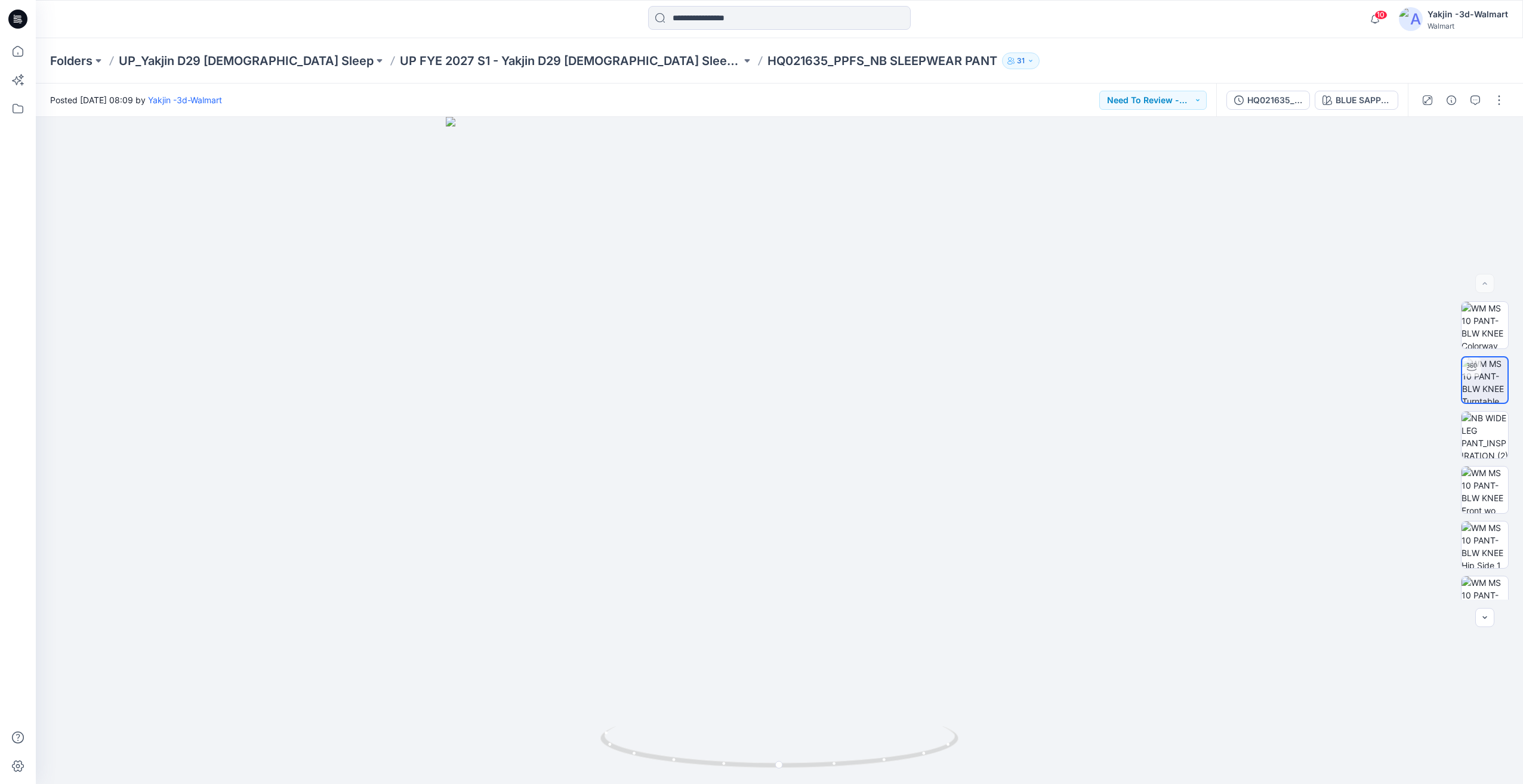
click at [1378, 109] on div "HQ021635_PPFS_NB SLEEPWEAR PANT BLUE SAPPHIRE" at bounding box center [1312, 100] width 192 height 33
click at [1378, 101] on div "BLUE SAPPHIRE" at bounding box center [1363, 100] width 55 height 13
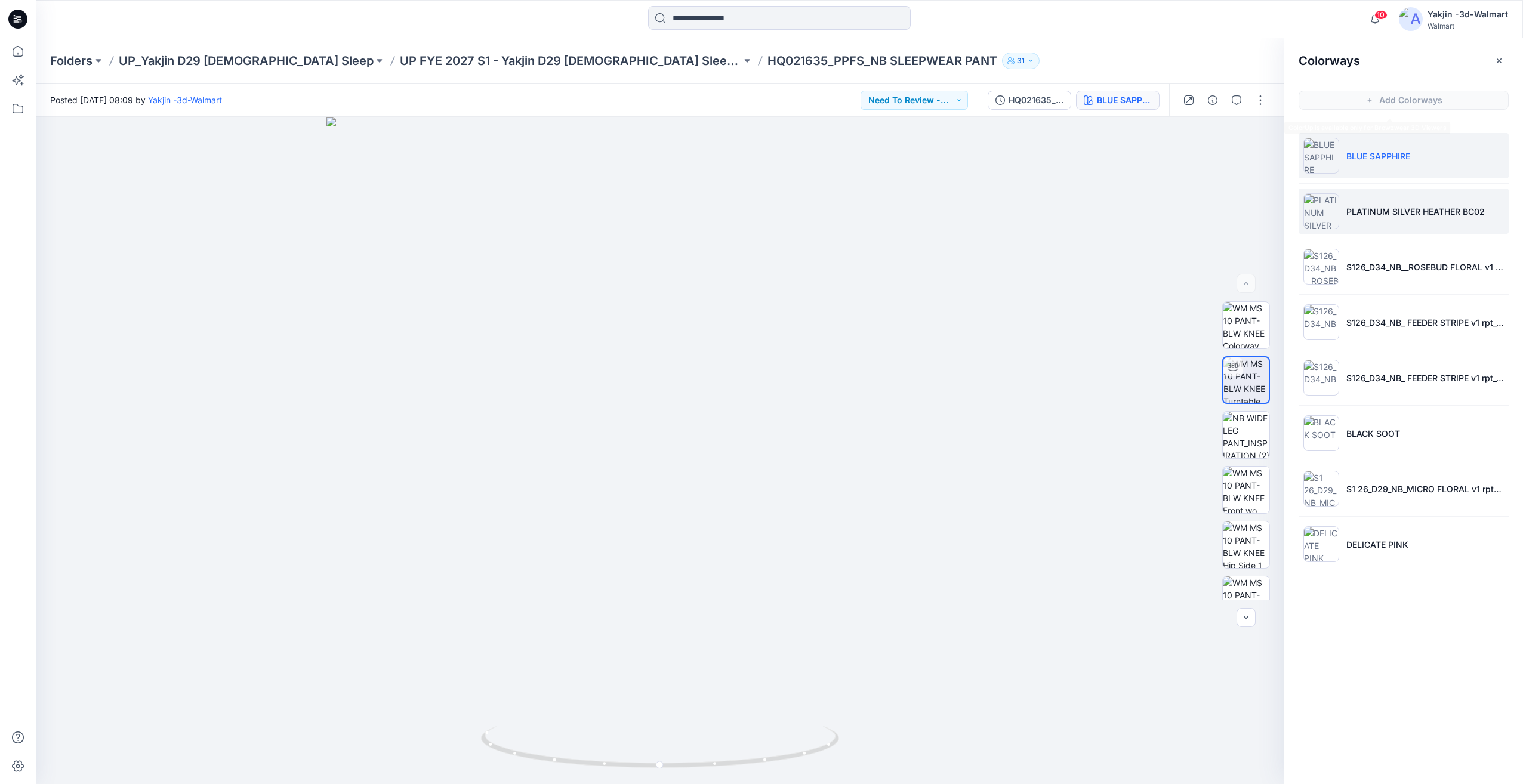
click at [1371, 215] on p "PLATINUM SILVER HEATHER BC02" at bounding box center [1415, 211] width 138 height 12
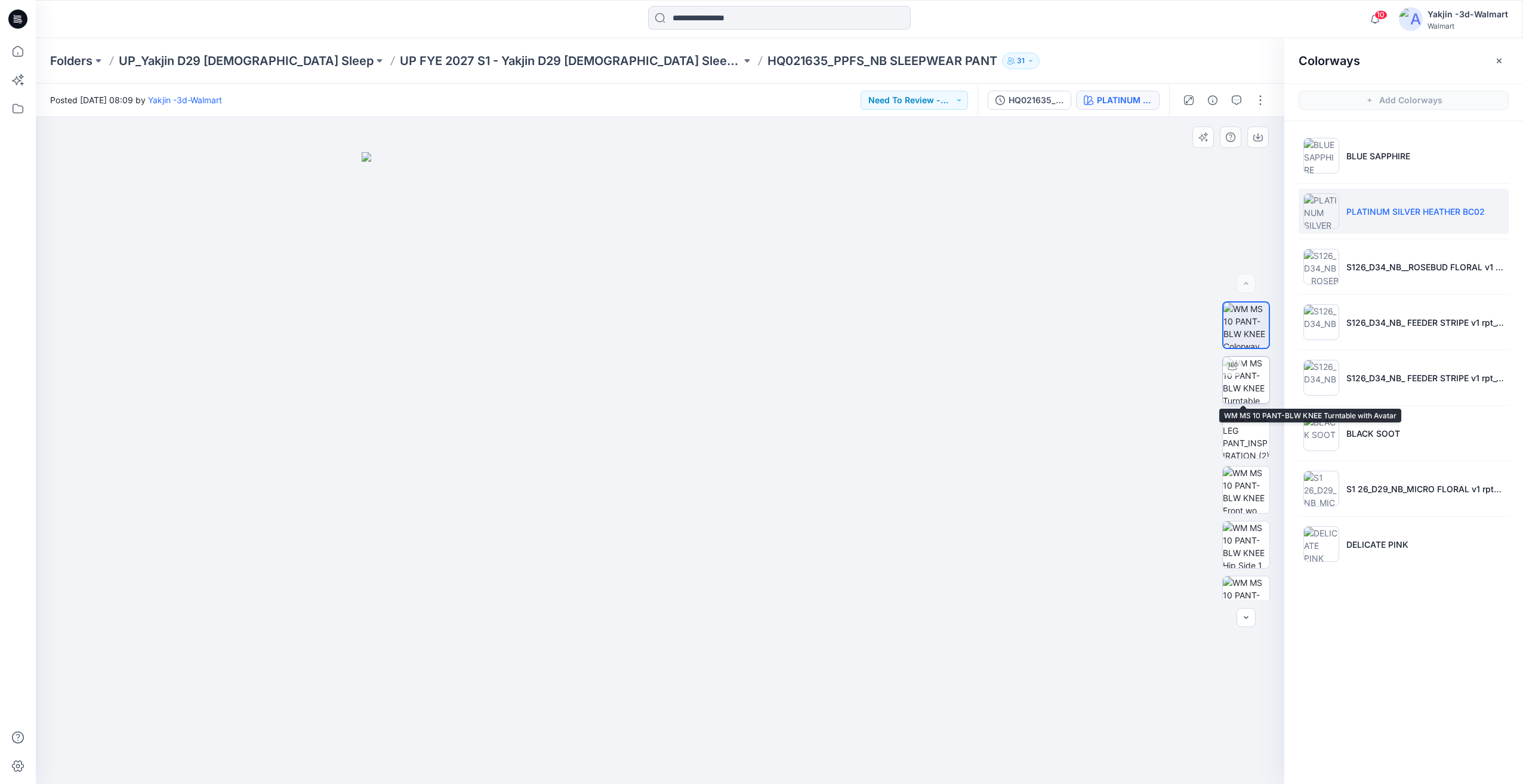
click at [1244, 374] on img at bounding box center [1245, 379] width 46 height 46
drag, startPoint x: 1450, startPoint y: 653, endPoint x: 1456, endPoint y: 656, distance: 6.7
click at [1450, 653] on div "Colorways Add Colorways BLUE SAPPHIRE PLATINUM SILVER HEATHER BC02 S126_D34_NB_…" at bounding box center [1403, 411] width 238 height 745
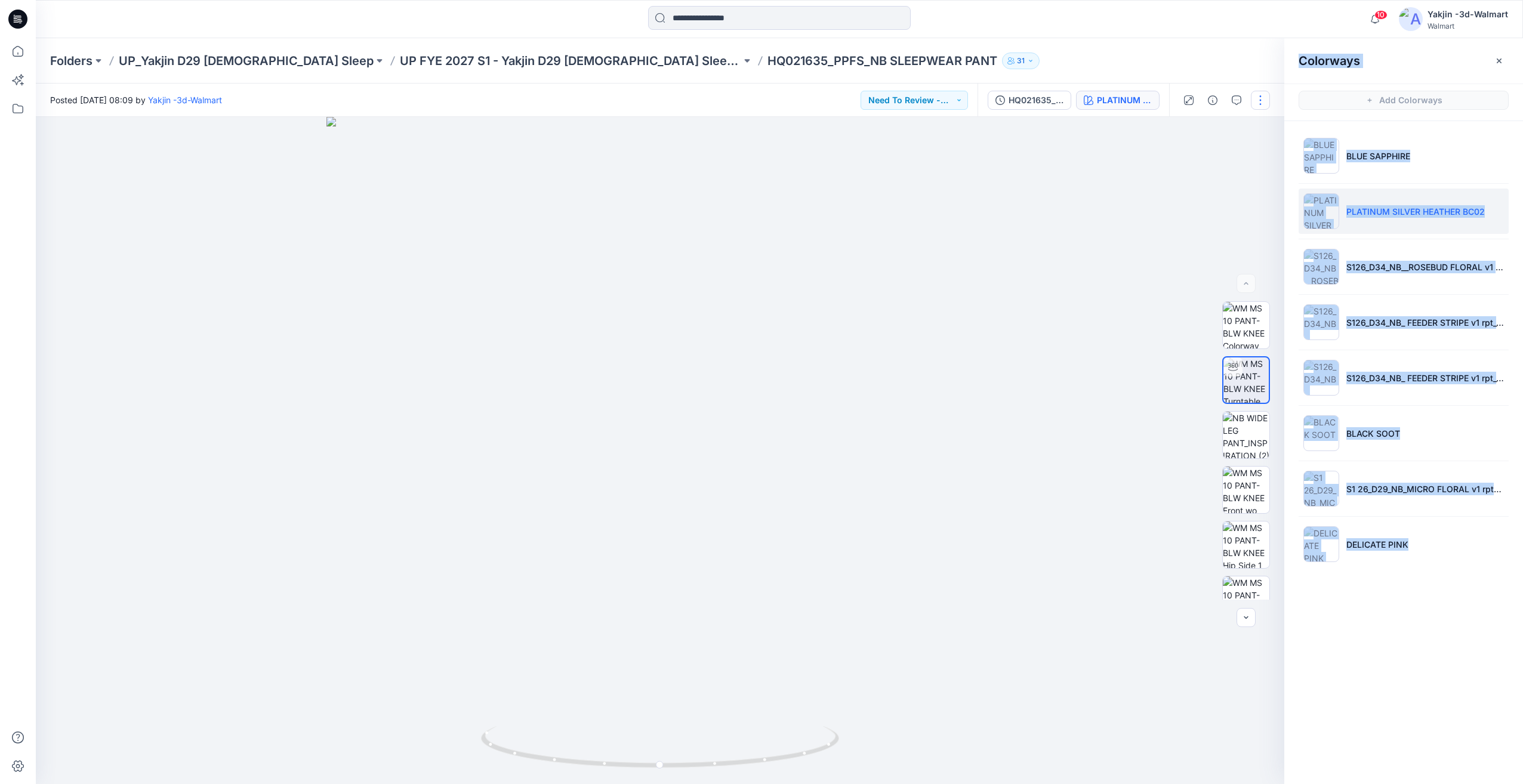
drag, startPoint x: 1448, startPoint y: 569, endPoint x: 1259, endPoint y: 96, distance: 509.4
click at [1259, 96] on div "Posted [DATE] 08:09 by Yakjin -3d-Walmart Need To Review - Design/PD/Tech HQ021…" at bounding box center [779, 433] width 1487 height 700
drag, startPoint x: 1471, startPoint y: 642, endPoint x: 1480, endPoint y: 632, distance: 13.5
click at [1471, 643] on div "Colorways Add Colorways BLUE SAPPHIRE PLATINUM SILVER HEATHER BC02 S126_D34_NB_…" at bounding box center [1403, 411] width 238 height 745
click at [1481, 673] on div "Colorways Add Colorways BLUE SAPPHIRE PLATINUM SILVER HEATHER BC02 S126_D34_NB_…" at bounding box center [1403, 411] width 238 height 745
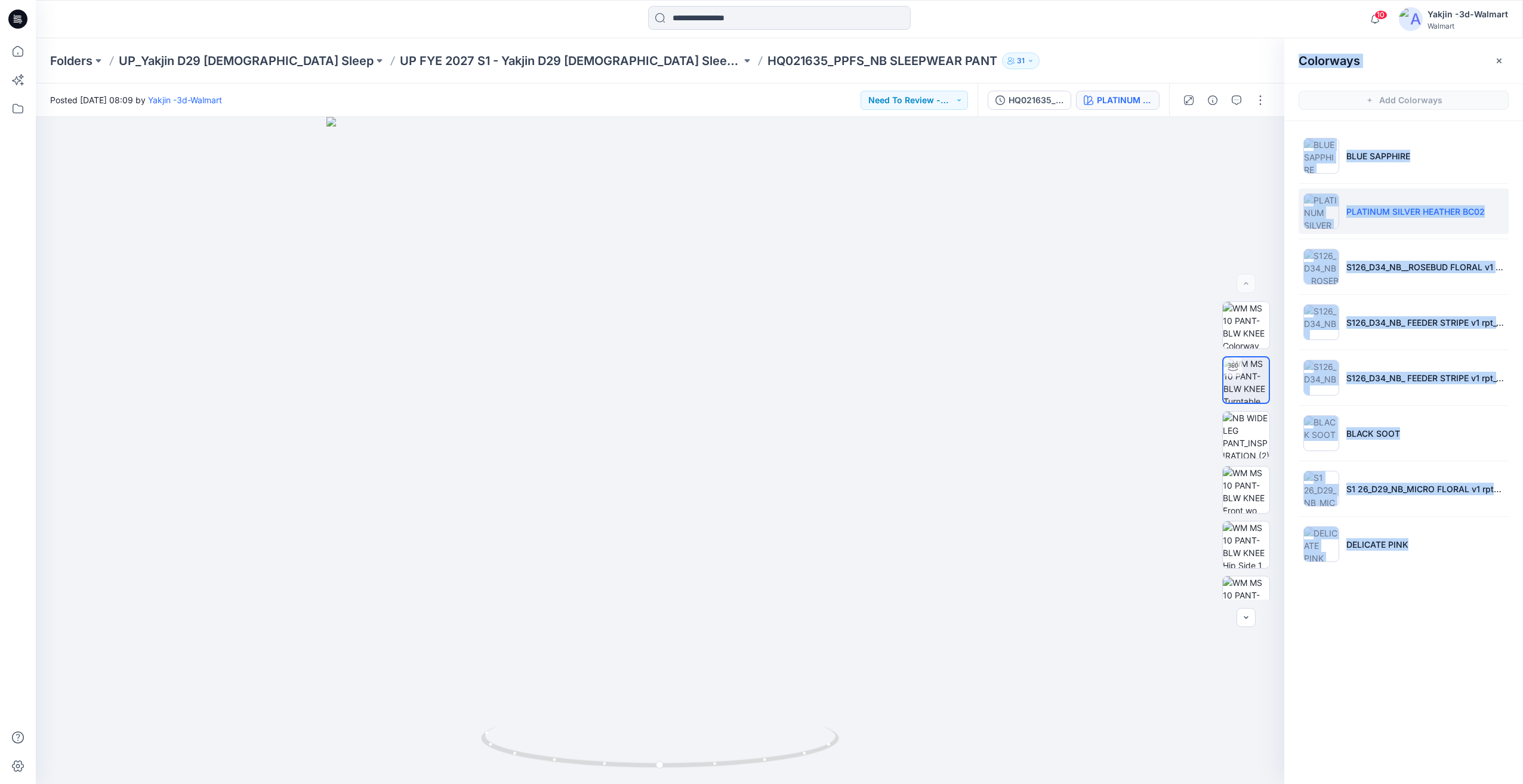
click at [1396, 638] on div "Colorways Add Colorways BLUE SAPPHIRE PLATINUM SILVER HEATHER BC02 S126_D34_NB_…" at bounding box center [1403, 411] width 238 height 745
click at [1426, 627] on div "Colorways Add Colorways BLUE SAPPHIRE PLATINUM SILVER HEATHER BC02 S126_D34_NB_…" at bounding box center [1403, 411] width 238 height 745
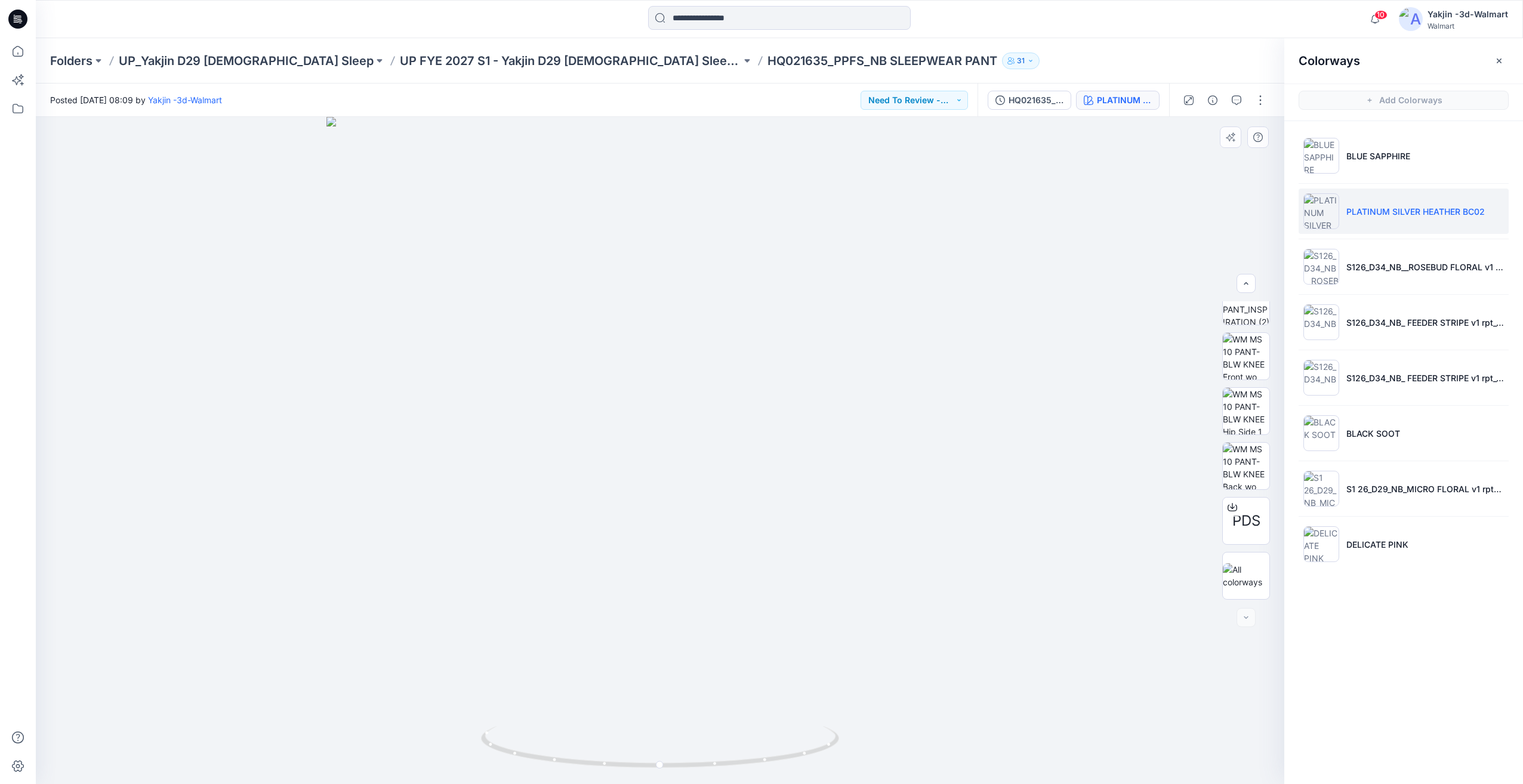
click at [1273, 433] on div "PDS" at bounding box center [1245, 450] width 76 height 298
drag, startPoint x: 1272, startPoint y: 431, endPoint x: 1267, endPoint y: 387, distance: 44.3
click at [1267, 387] on div "PDS" at bounding box center [1245, 450] width 76 height 298
click at [1377, 640] on div "Colorways Add Colorways BLUE SAPPHIRE PLATINUM SILVER HEATHER BC02 S126_D34_NB_…" at bounding box center [1403, 411] width 238 height 745
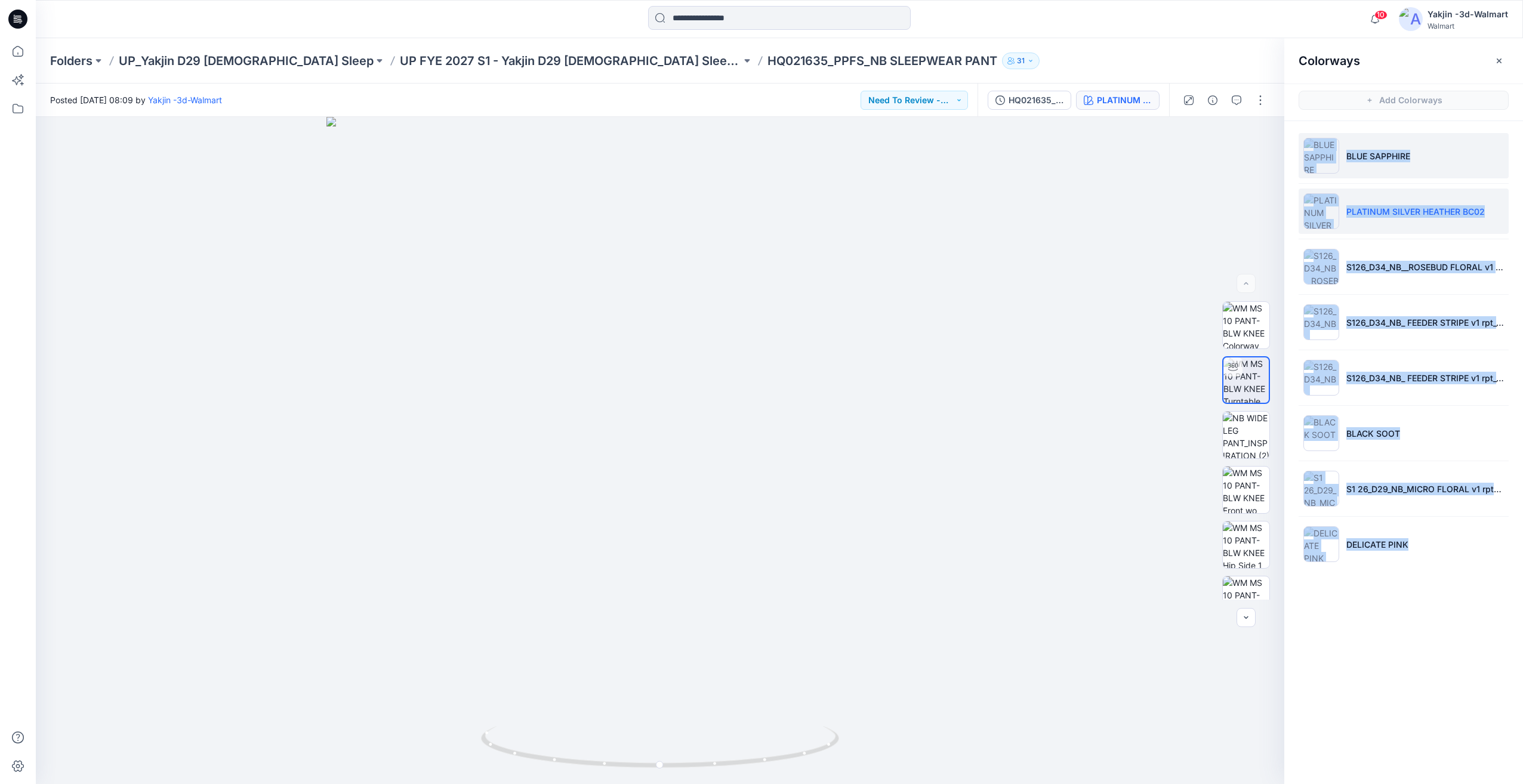
drag, startPoint x: 1449, startPoint y: 647, endPoint x: 1325, endPoint y: 147, distance: 515.1
click at [1325, 147] on div "Colorways Add Colorways BLUE SAPPHIRE PLATINUM SILVER HEATHER BC02 S126_D34_NB_…" at bounding box center [1403, 411] width 238 height 745
click at [1423, 613] on div "Colorways Add Colorways BLUE SAPPHIRE PLATINUM SILVER HEATHER BC02 S126_D34_NB_…" at bounding box center [1403, 411] width 238 height 745
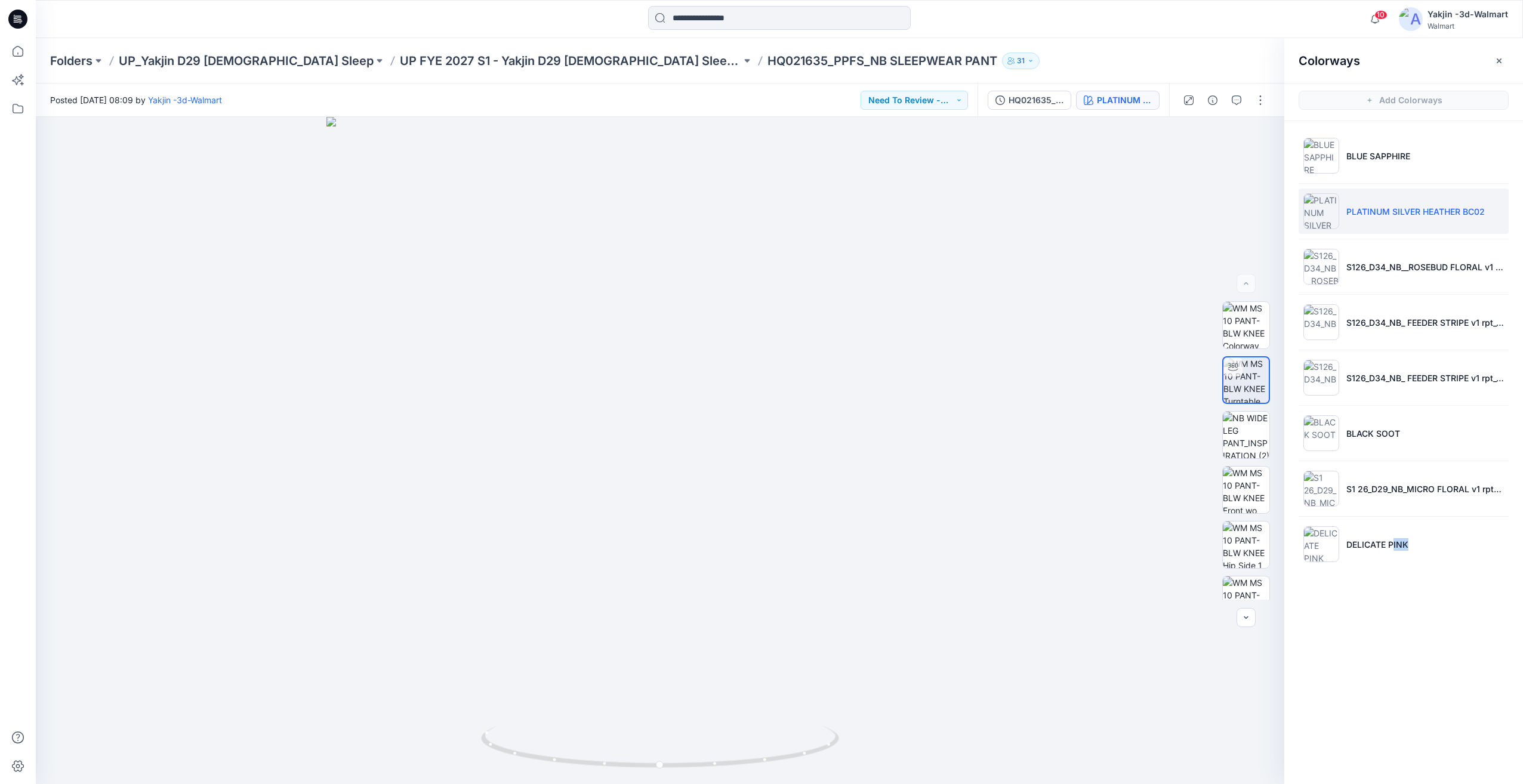
drag, startPoint x: 1510, startPoint y: 642, endPoint x: 1451, endPoint y: 614, distance: 65.3
click at [1393, 591] on div "Colorways Add Colorways BLUE SAPPHIRE PLATINUM SILVER HEATHER BC02 S126_D34_NB_…" at bounding box center [1403, 411] width 238 height 745
click at [1450, 624] on div "Colorways Add Colorways BLUE SAPPHIRE PLATINUM SILVER HEATHER BC02 S126_D34_NB_…" at bounding box center [1403, 411] width 238 height 745
drag, startPoint x: 1457, startPoint y: 580, endPoint x: 1466, endPoint y: 646, distance: 66.6
click at [1445, 638] on div "Colorways Add Colorways BLUE SAPPHIRE PLATINUM SILVER HEATHER BC02 S126_D34_NB_…" at bounding box center [1403, 411] width 238 height 745
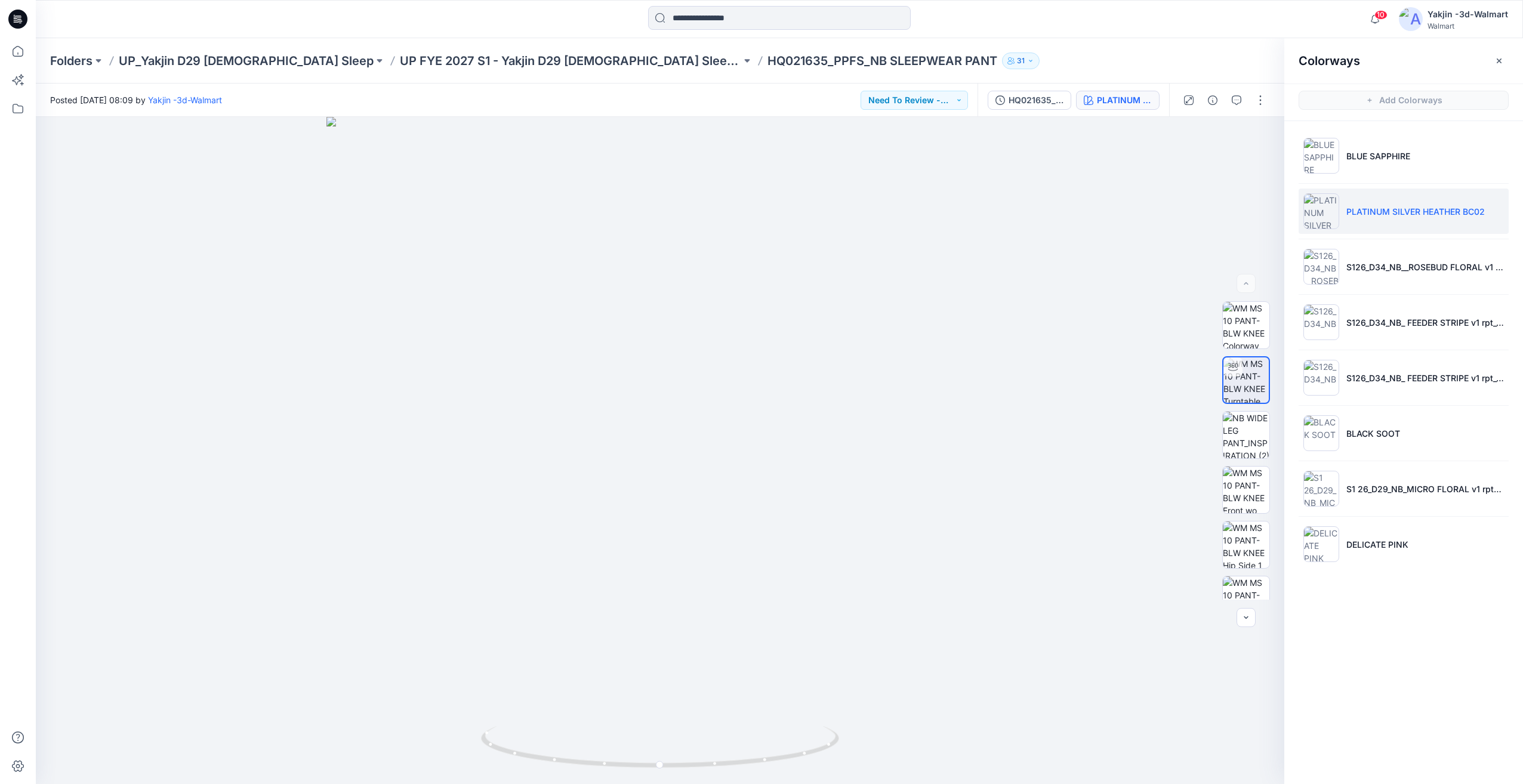
drag, startPoint x: 1467, startPoint y: 646, endPoint x: 1419, endPoint y: 596, distance: 69.3
click at [1463, 643] on div "Colorways Add Colorways BLUE SAPPHIRE PLATINUM SILVER HEATHER BC02 S126_D34_NB_…" at bounding box center [1403, 411] width 238 height 745
drag, startPoint x: 1466, startPoint y: 586, endPoint x: 1449, endPoint y: 612, distance: 31.1
click at [1437, 618] on div "Colorways Add Colorways BLUE SAPPHIRE PLATINUM SILVER HEATHER BC02 S126_D34_NB_…" at bounding box center [1403, 411] width 238 height 745
drag, startPoint x: 1449, startPoint y: 612, endPoint x: 1389, endPoint y: 657, distance: 75.0
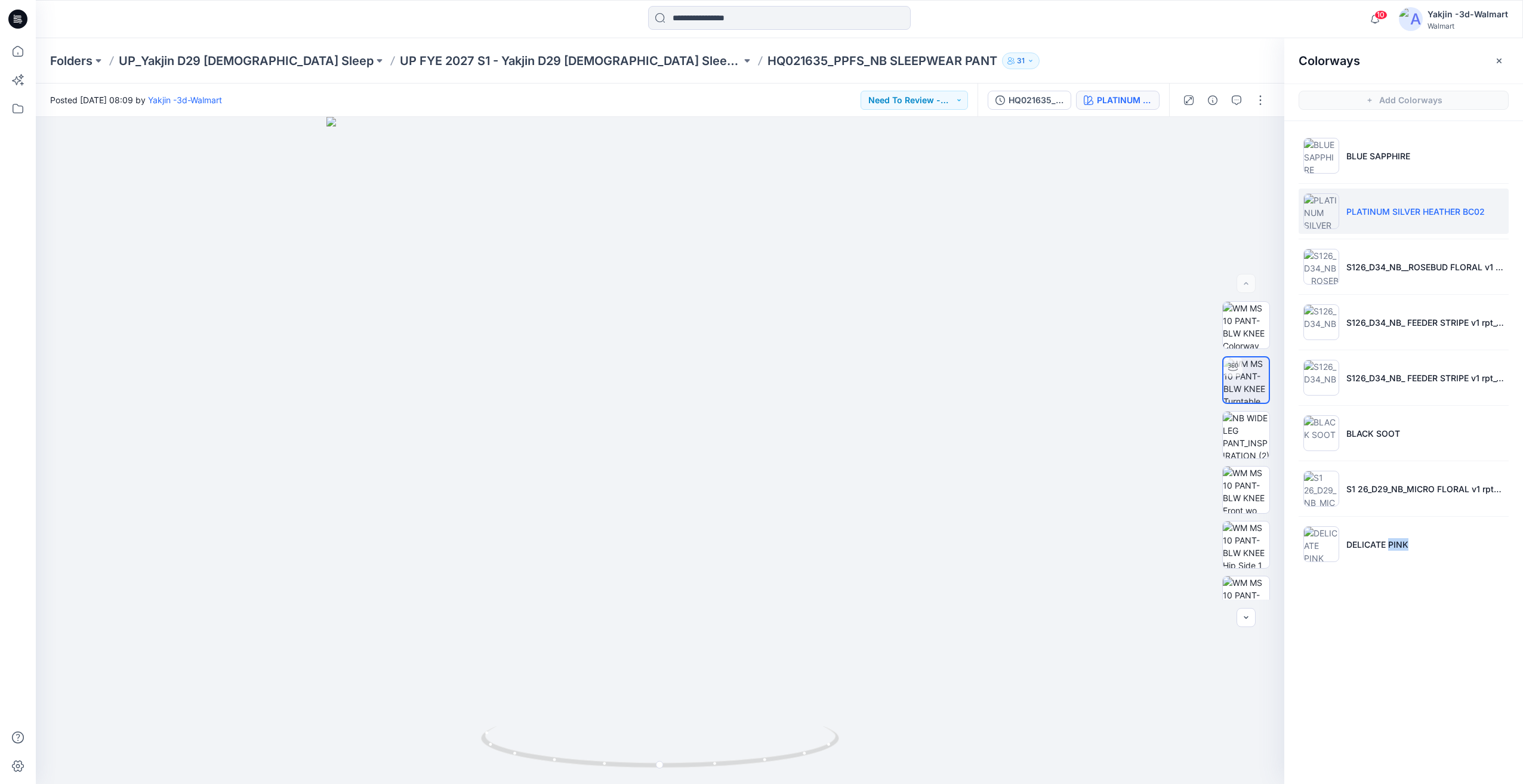
click at [1389, 657] on div "Colorways Add Colorways BLUE SAPPHIRE PLATINUM SILVER HEATHER BC02 S126_D34_NB_…" at bounding box center [1403, 411] width 238 height 745
drag, startPoint x: 1389, startPoint y: 657, endPoint x: 1478, endPoint y: 675, distance: 90.8
click at [1478, 675] on div "Colorways Add Colorways BLUE SAPPHIRE PLATINUM SILVER HEATHER BC02 S126_D34_NB_…" at bounding box center [1403, 411] width 238 height 745
drag, startPoint x: 1422, startPoint y: 568, endPoint x: 1385, endPoint y: 636, distance: 77.4
click at [1385, 636] on div "Colorways Add Colorways BLUE SAPPHIRE PLATINUM SILVER HEATHER BC02 S126_D34_NB_…" at bounding box center [1403, 411] width 238 height 745
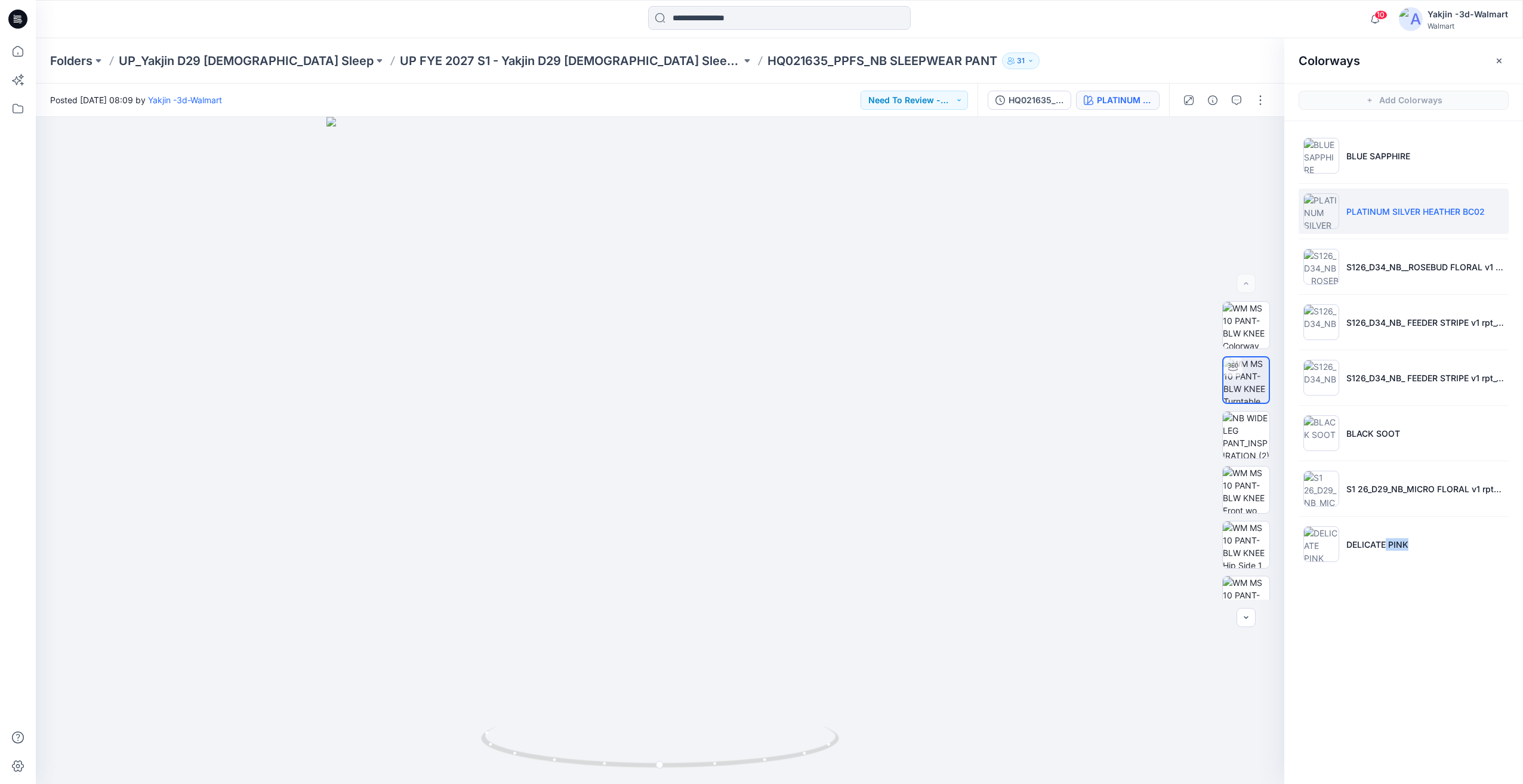
drag, startPoint x: 1385, startPoint y: 636, endPoint x: 1445, endPoint y: 676, distance: 72.1
click at [1445, 676] on div "Colorways Add Colorways BLUE SAPPHIRE PLATINUM SILVER HEATHER BC02 S126_D34_NB_…" at bounding box center [1403, 411] width 238 height 745
drag, startPoint x: 1462, startPoint y: 618, endPoint x: 1374, endPoint y: 602, distance: 89.4
click at [1374, 602] on div "Colorways Add Colorways BLUE SAPPHIRE PLATINUM SILVER HEATHER BC02 S126_D34_NB_…" at bounding box center [1403, 411] width 238 height 745
drag, startPoint x: 1374, startPoint y: 602, endPoint x: 1483, endPoint y: 674, distance: 130.6
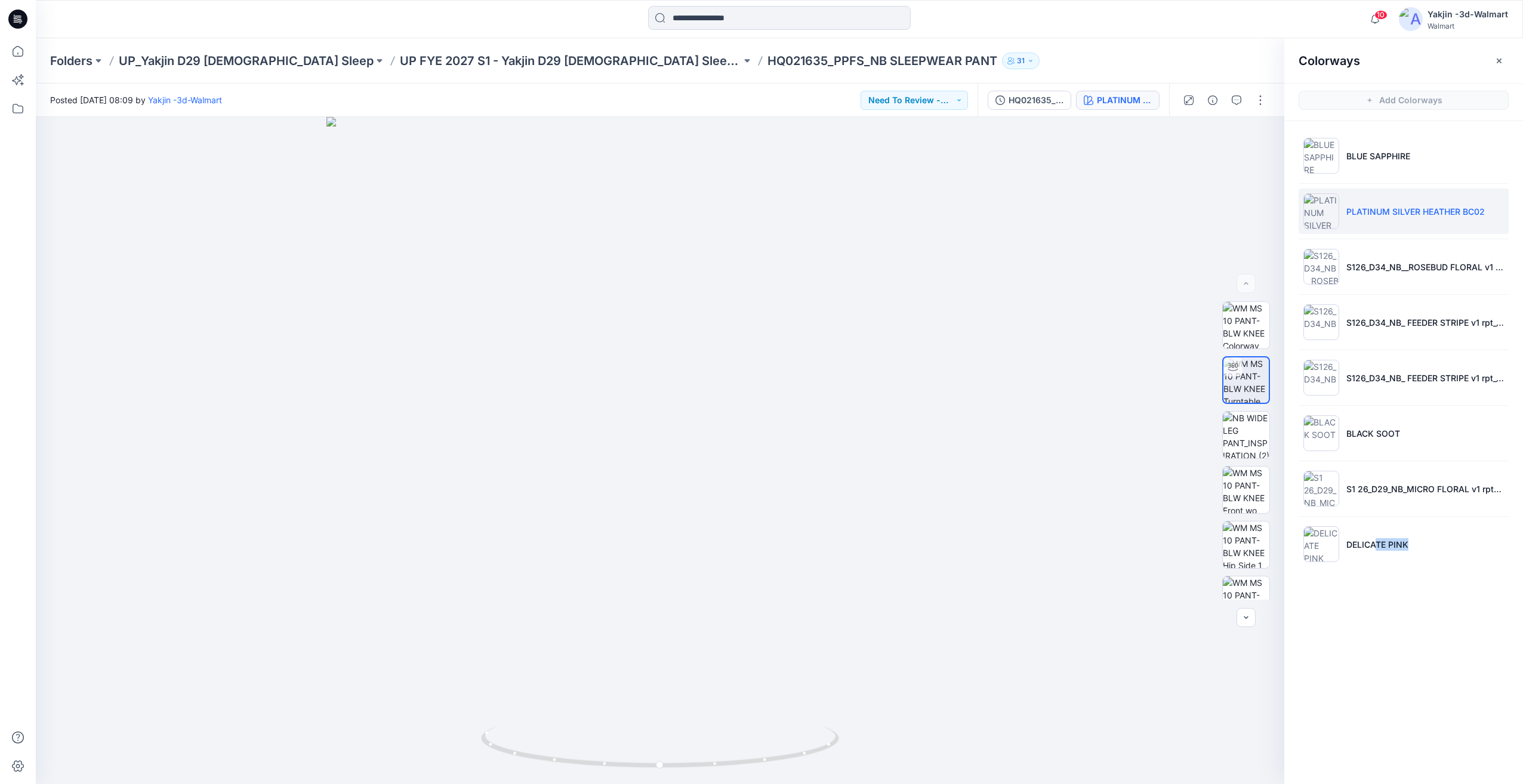
click at [1484, 668] on div "Colorways Add Colorways BLUE SAPPHIRE PLATINUM SILVER HEATHER BC02 S126_D34_NB_…" at bounding box center [1403, 411] width 238 height 745
drag, startPoint x: 1477, startPoint y: 684, endPoint x: 1365, endPoint y: 667, distance: 113.3
click at [1365, 667] on div "Colorways Add Colorways BLUE SAPPHIRE PLATINUM SILVER HEATHER BC02 S126_D34_NB_…" at bounding box center [1403, 411] width 238 height 745
drag, startPoint x: 1365, startPoint y: 667, endPoint x: 1439, endPoint y: 701, distance: 81.4
click at [1432, 704] on div "Colorways Add Colorways BLUE SAPPHIRE PLATINUM SILVER HEATHER BC02 S126_D34_NB_…" at bounding box center [1403, 411] width 238 height 745
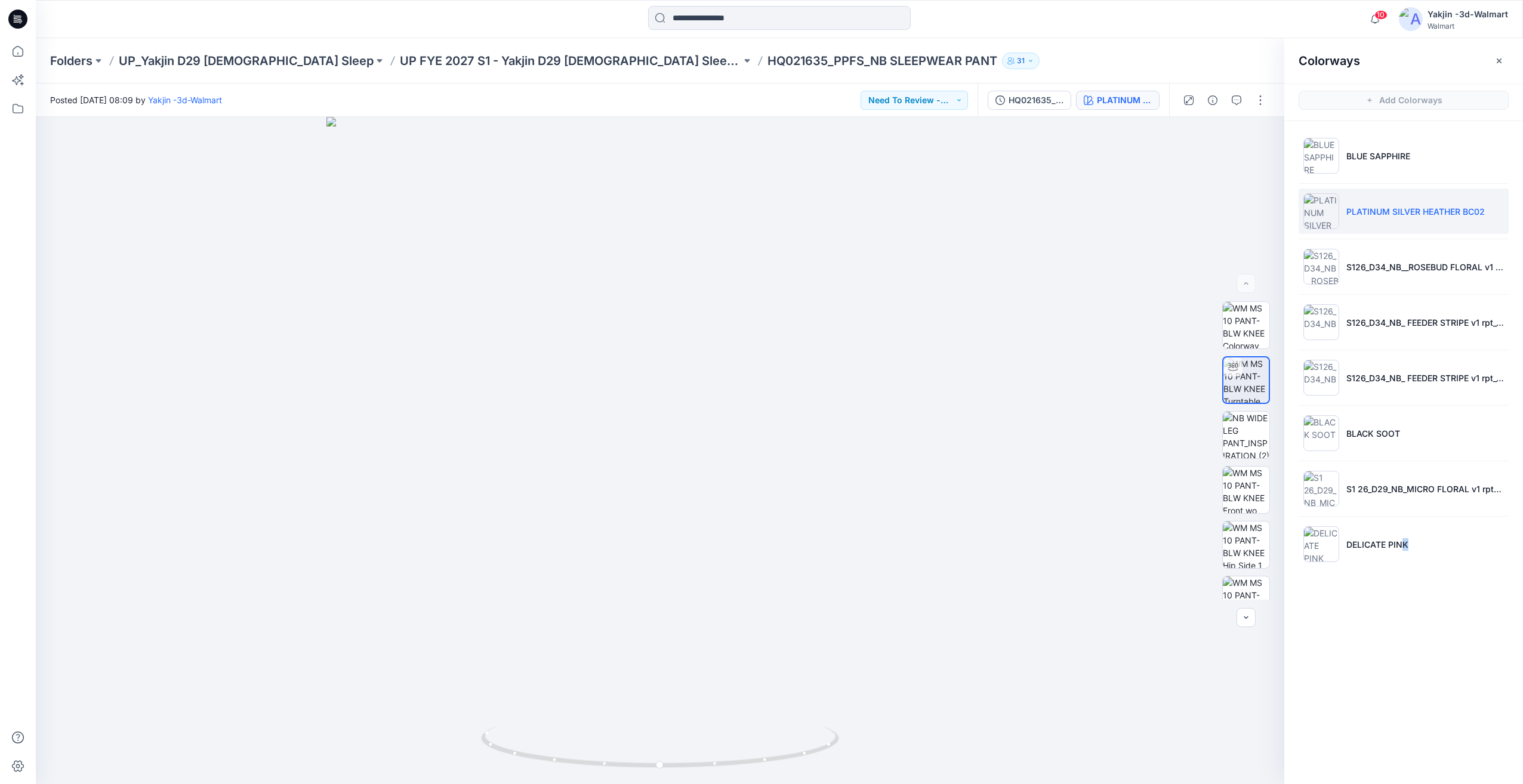
drag, startPoint x: 1475, startPoint y: 646, endPoint x: 1399, endPoint y: 631, distance: 77.5
click at [1399, 631] on div "Colorways Add Colorways BLUE SAPPHIRE PLATINUM SILVER HEATHER BC02 S126_D34_NB_…" at bounding box center [1403, 411] width 238 height 745
drag, startPoint x: 1399, startPoint y: 631, endPoint x: 1383, endPoint y: 703, distance: 73.8
click at [1379, 708] on div "Colorways Add Colorways BLUE SAPPHIRE PLATINUM SILVER HEATHER BC02 S126_D34_NB_…" at bounding box center [1403, 411] width 238 height 745
drag, startPoint x: 1455, startPoint y: 613, endPoint x: 1488, endPoint y: 676, distance: 71.1
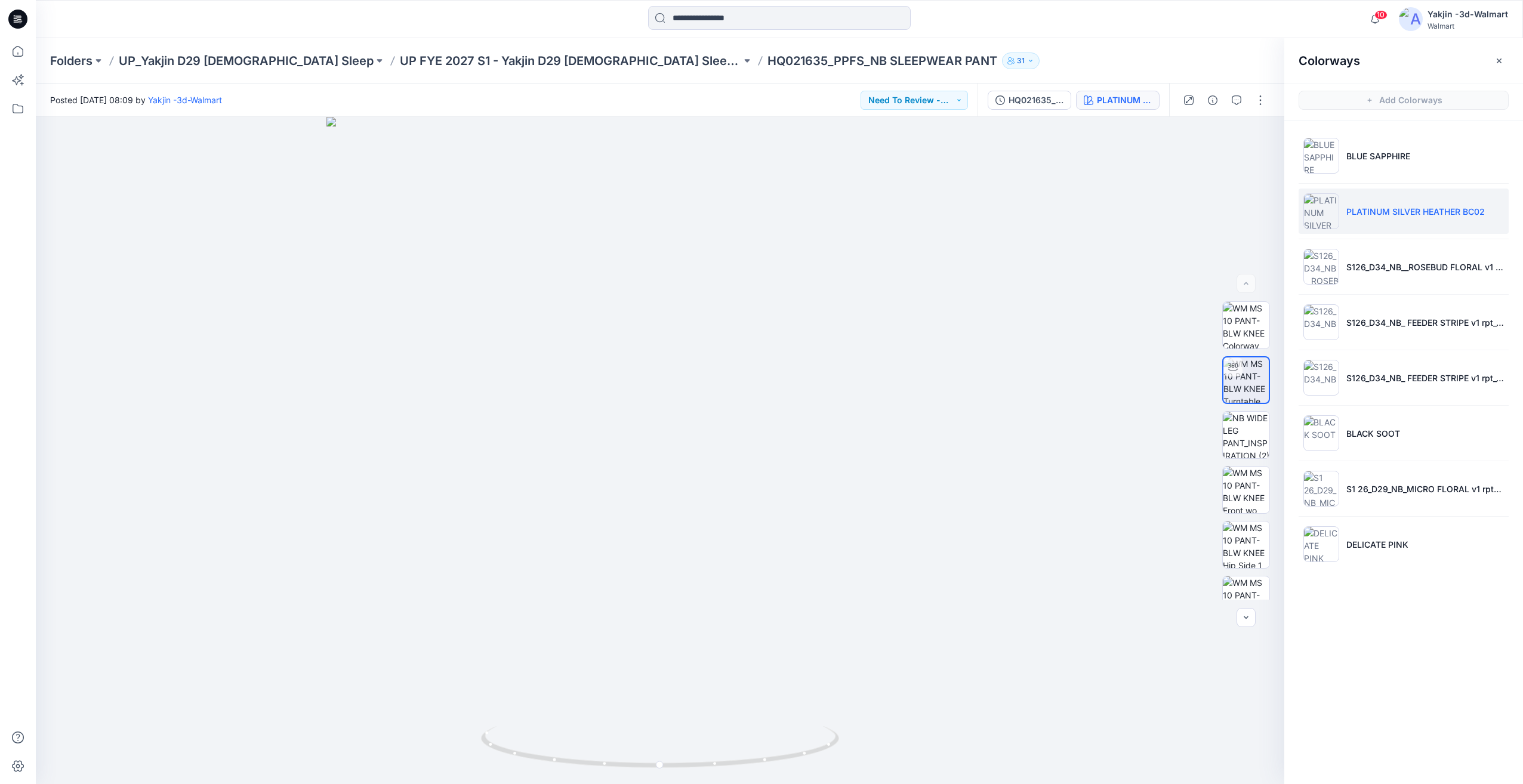
click at [1488, 676] on div "Colorways Add Colorways BLUE SAPPHIRE PLATINUM SILVER HEATHER BC02 S126_D34_NB_…" at bounding box center [1403, 411] width 238 height 745
click at [1486, 676] on div "Colorways Add Colorways BLUE SAPPHIRE PLATINUM SILVER HEATHER BC02 S126_D34_NB_…" at bounding box center [1403, 411] width 238 height 745
click at [1407, 689] on div "Colorways Add Colorways BLUE SAPPHIRE PLATINUM SILVER HEATHER BC02 S126_D34_NB_…" at bounding box center [1403, 411] width 238 height 745
click at [873, 680] on div at bounding box center [660, 449] width 1249 height 667
drag, startPoint x: 775, startPoint y: 732, endPoint x: 1033, endPoint y: 625, distance: 279.3
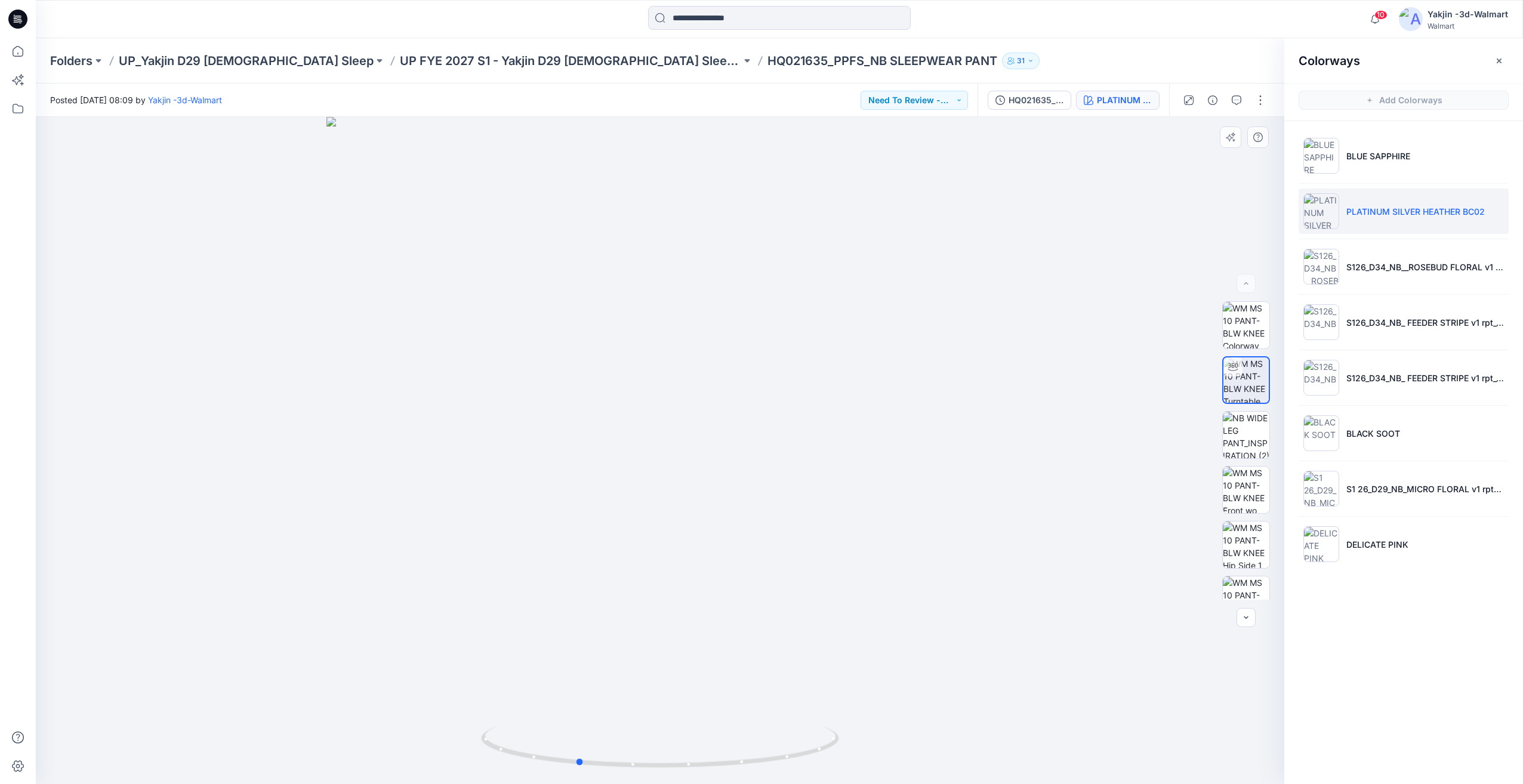
click at [921, 702] on div at bounding box center [660, 449] width 1249 height 667
click at [1253, 434] on img at bounding box center [1245, 434] width 46 height 46
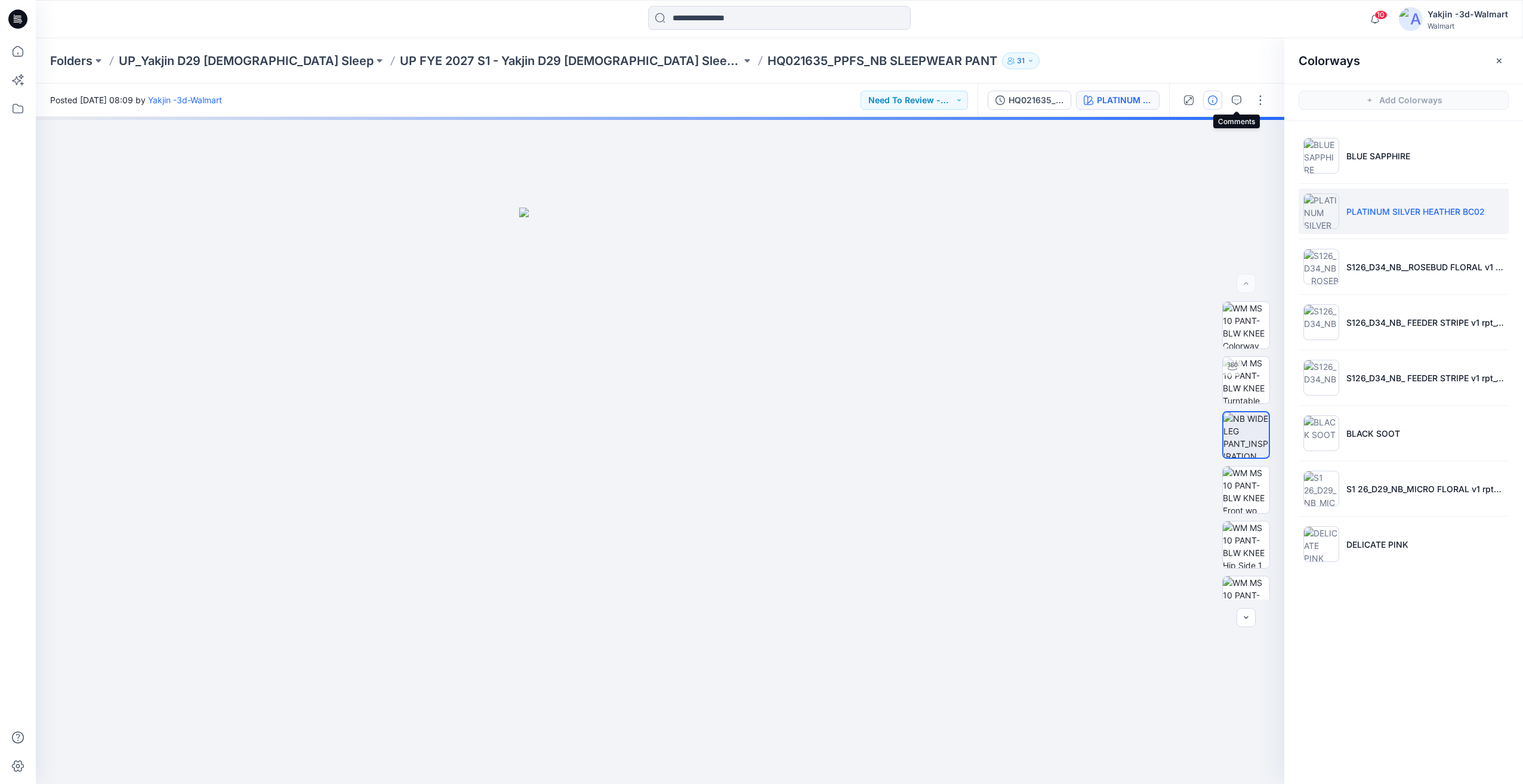
click at [1213, 98] on icon "button" at bounding box center [1212, 100] width 10 height 10
